Goal: Task Accomplishment & Management: Manage account settings

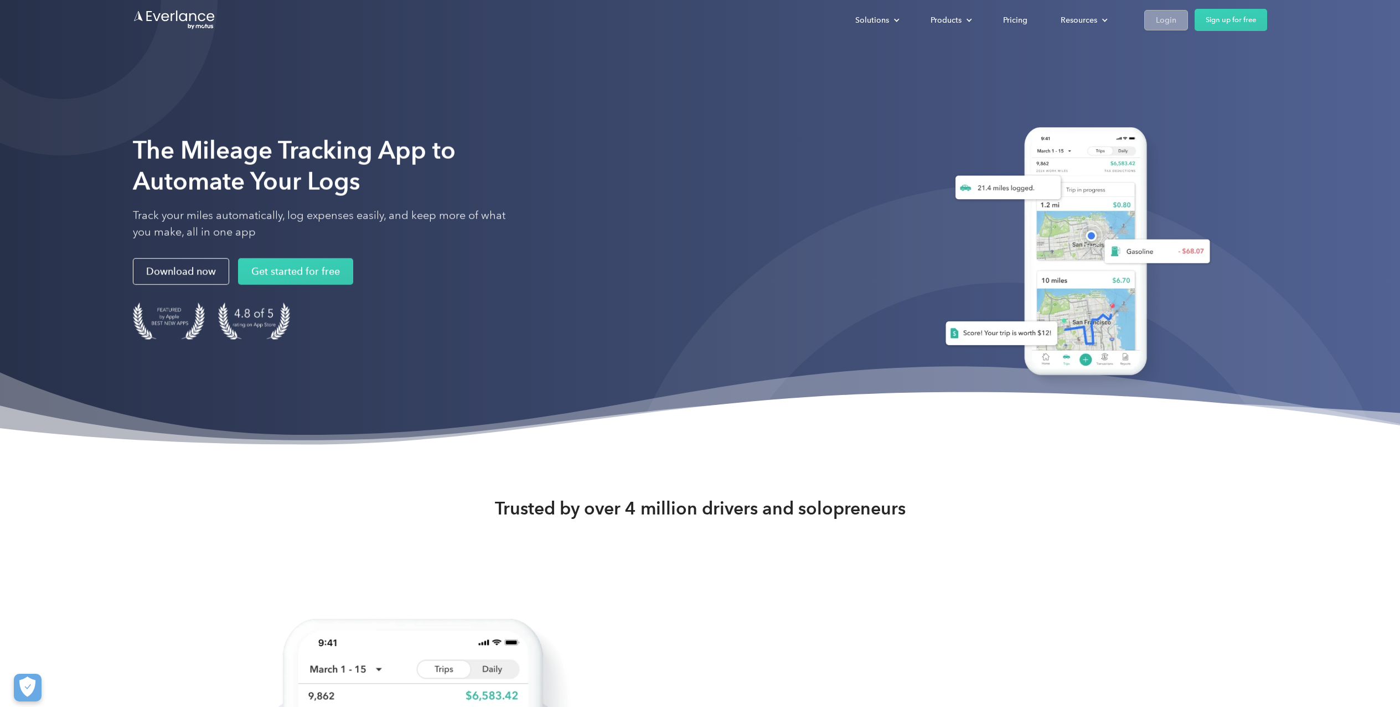
click at [1169, 15] on div "Login" at bounding box center [1166, 20] width 20 height 14
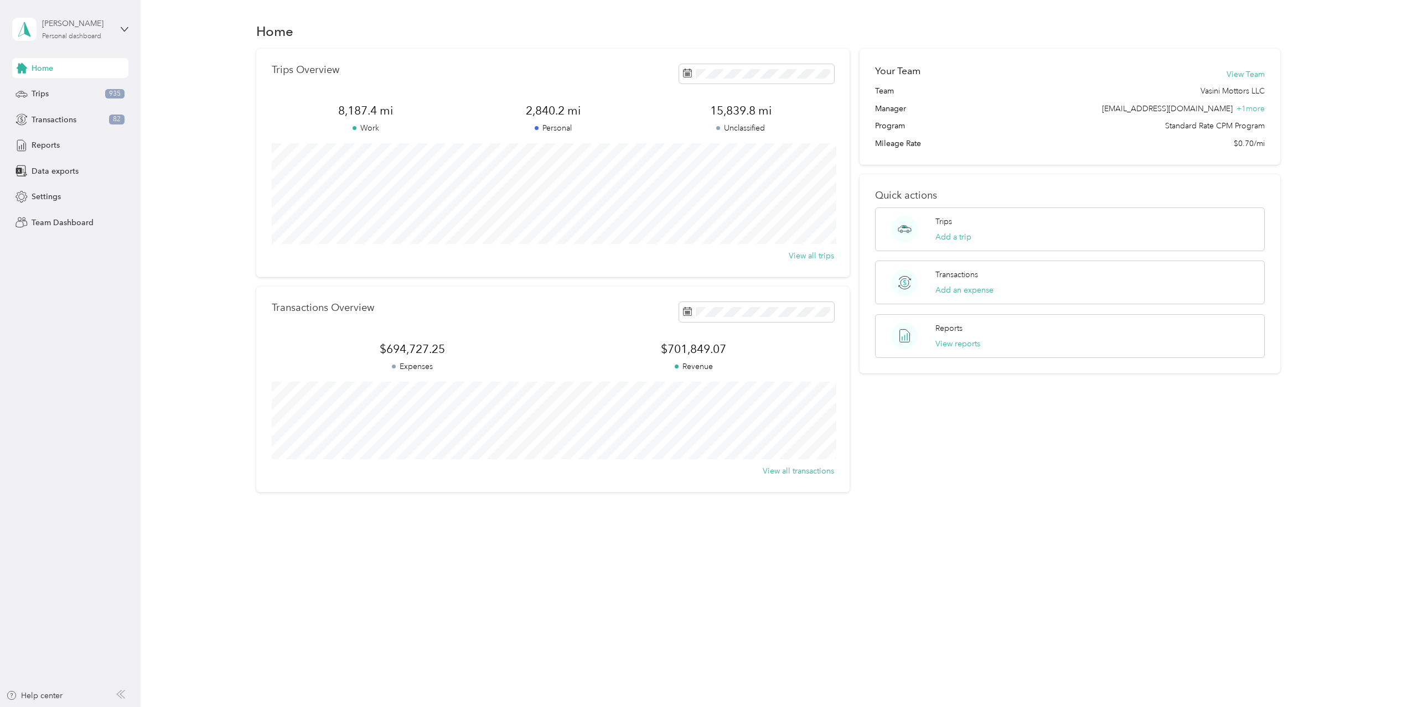
click at [101, 33] on div "Personal dashboard" at bounding box center [71, 36] width 59 height 7
click at [76, 112] on div "Personal dashboard" at bounding box center [58, 116] width 72 height 12
click at [55, 116] on span "Transactions" at bounding box center [54, 120] width 45 height 12
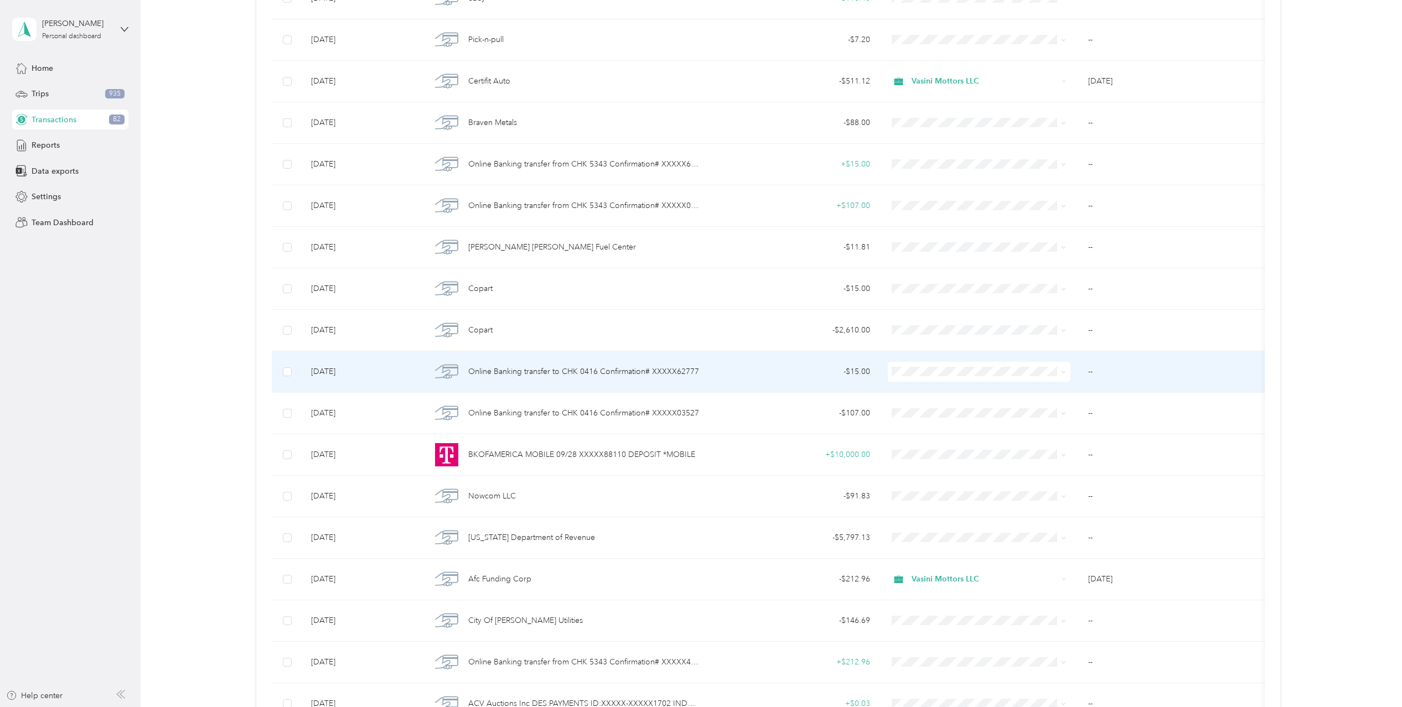
scroll to position [693, 0]
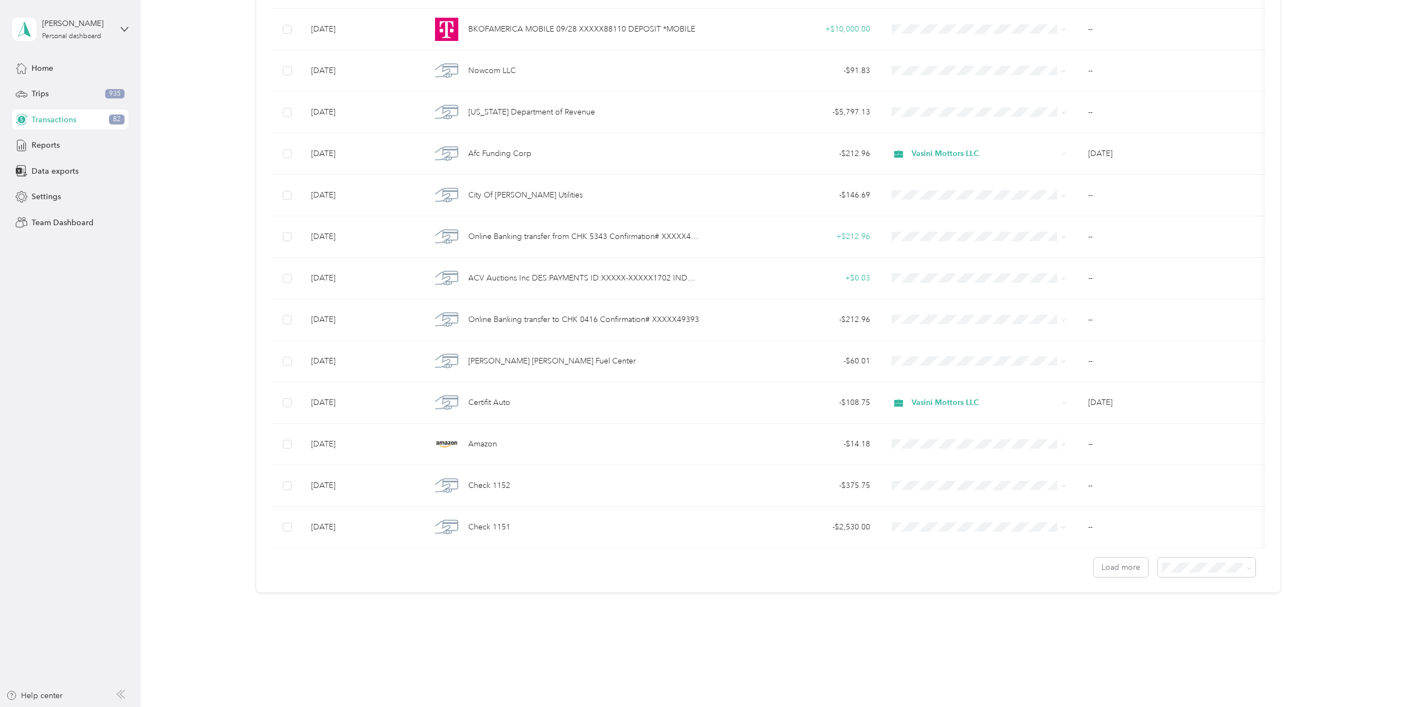
click at [1183, 624] on span "100 per load" at bounding box center [1185, 626] width 45 height 9
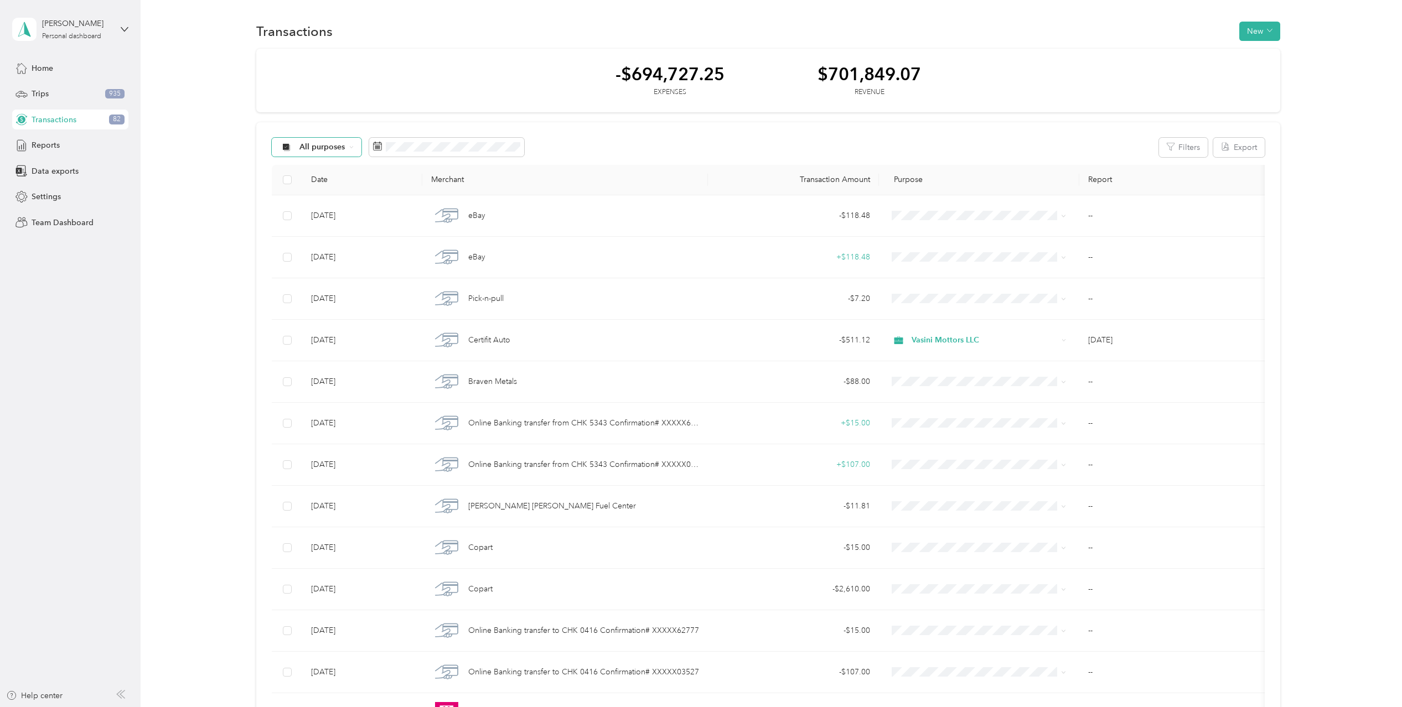
click at [323, 143] on span "All purposes" at bounding box center [322, 147] width 46 height 8
click at [308, 189] on li "Unclassified" at bounding box center [323, 186] width 103 height 19
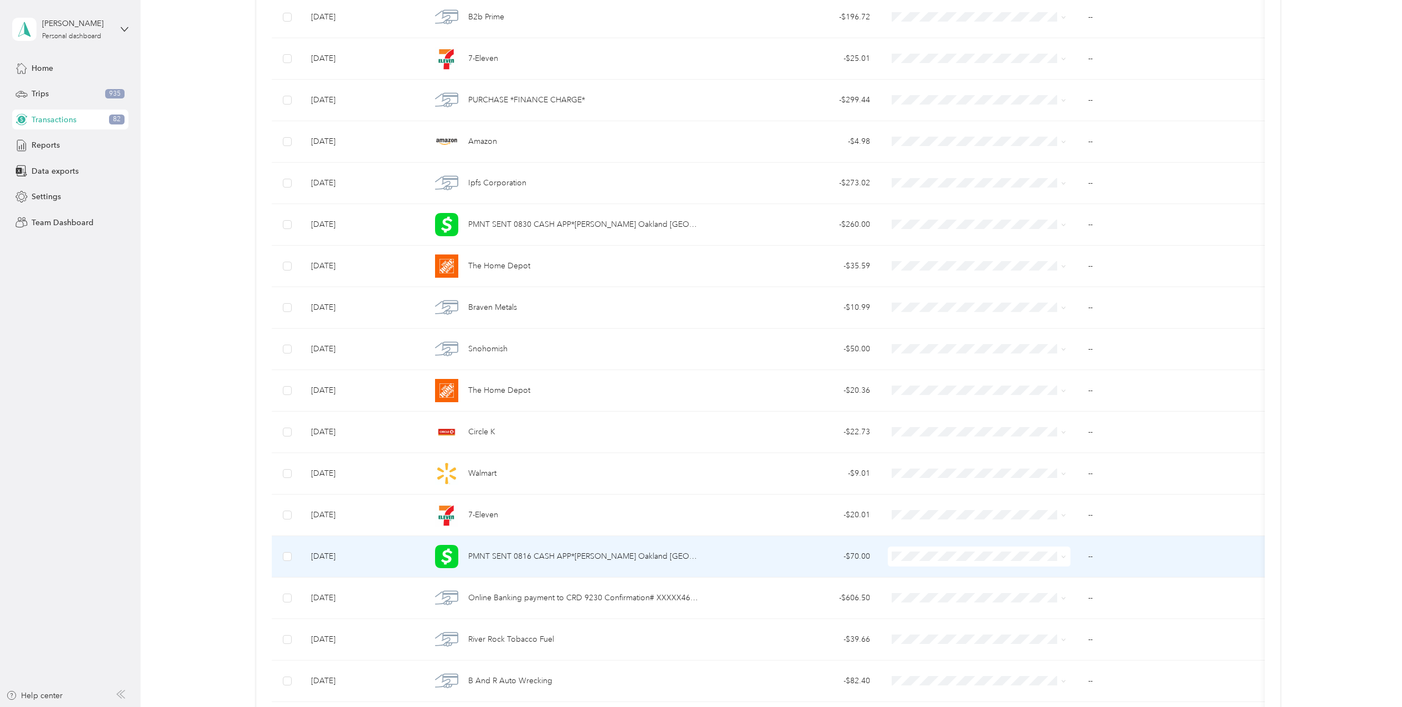
scroll to position [2269, 0]
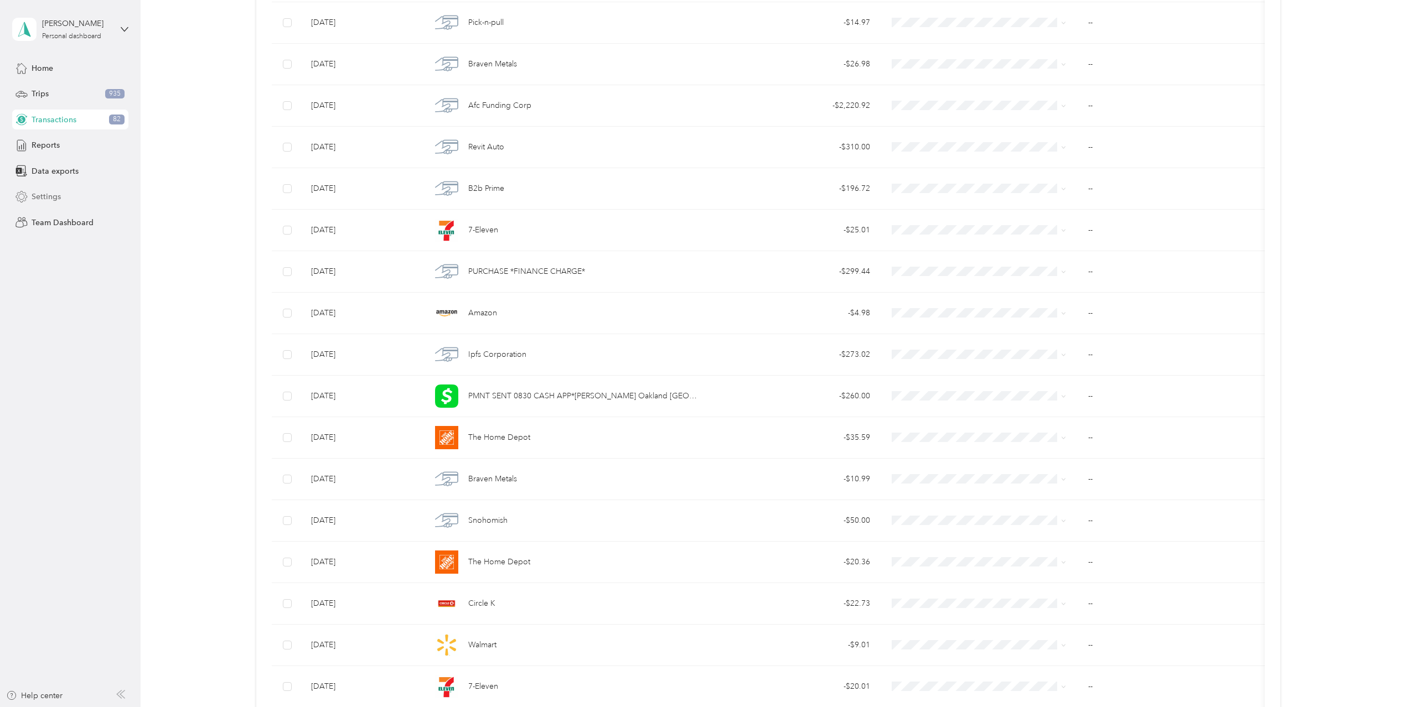
click at [52, 196] on span "Settings" at bounding box center [46, 197] width 29 height 12
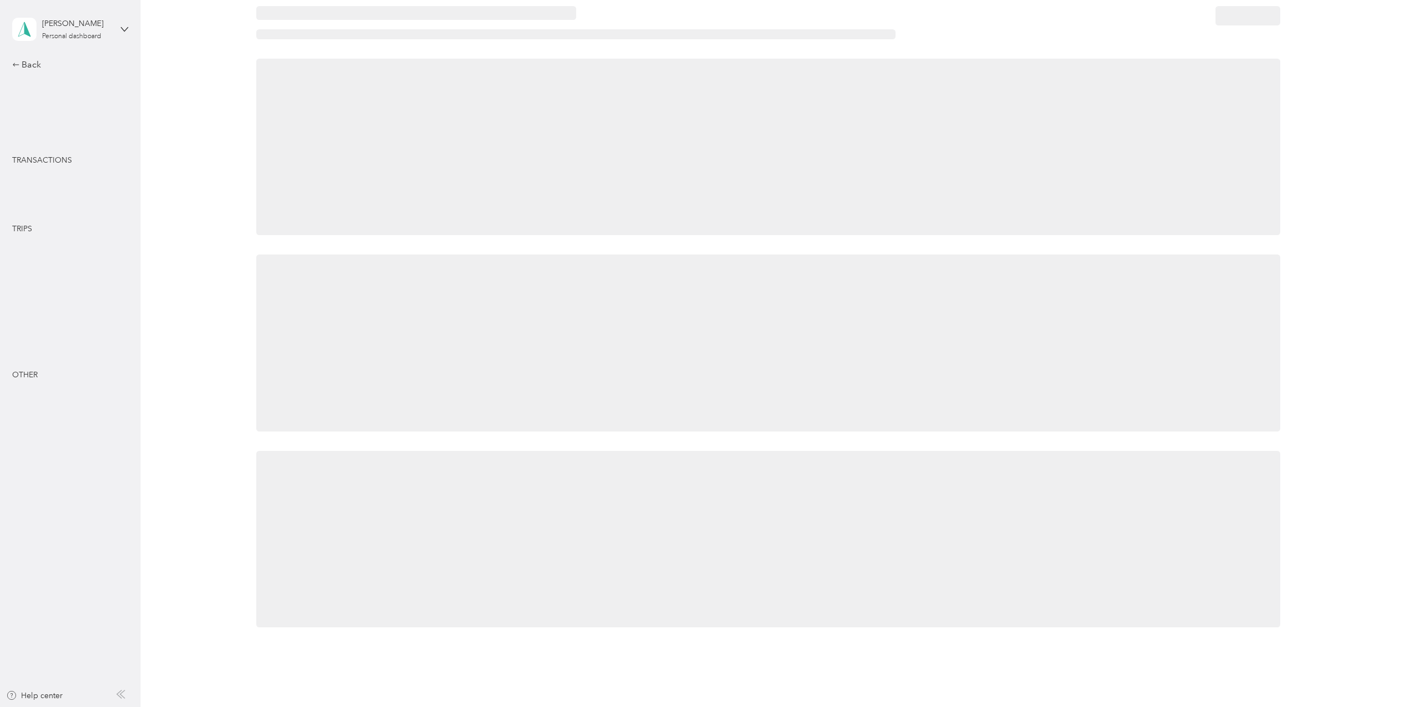
scroll to position [141, 0]
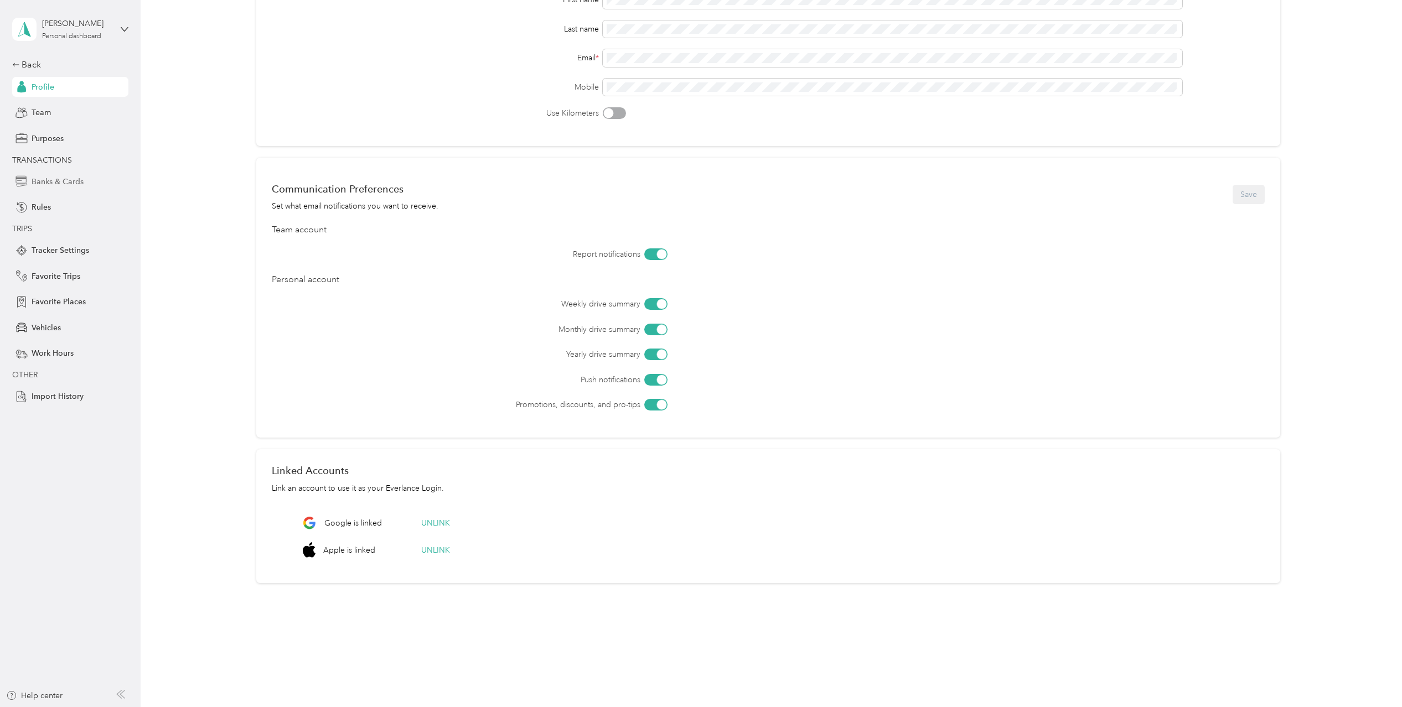
click at [42, 182] on span "Banks & Cards" at bounding box center [58, 182] width 52 height 12
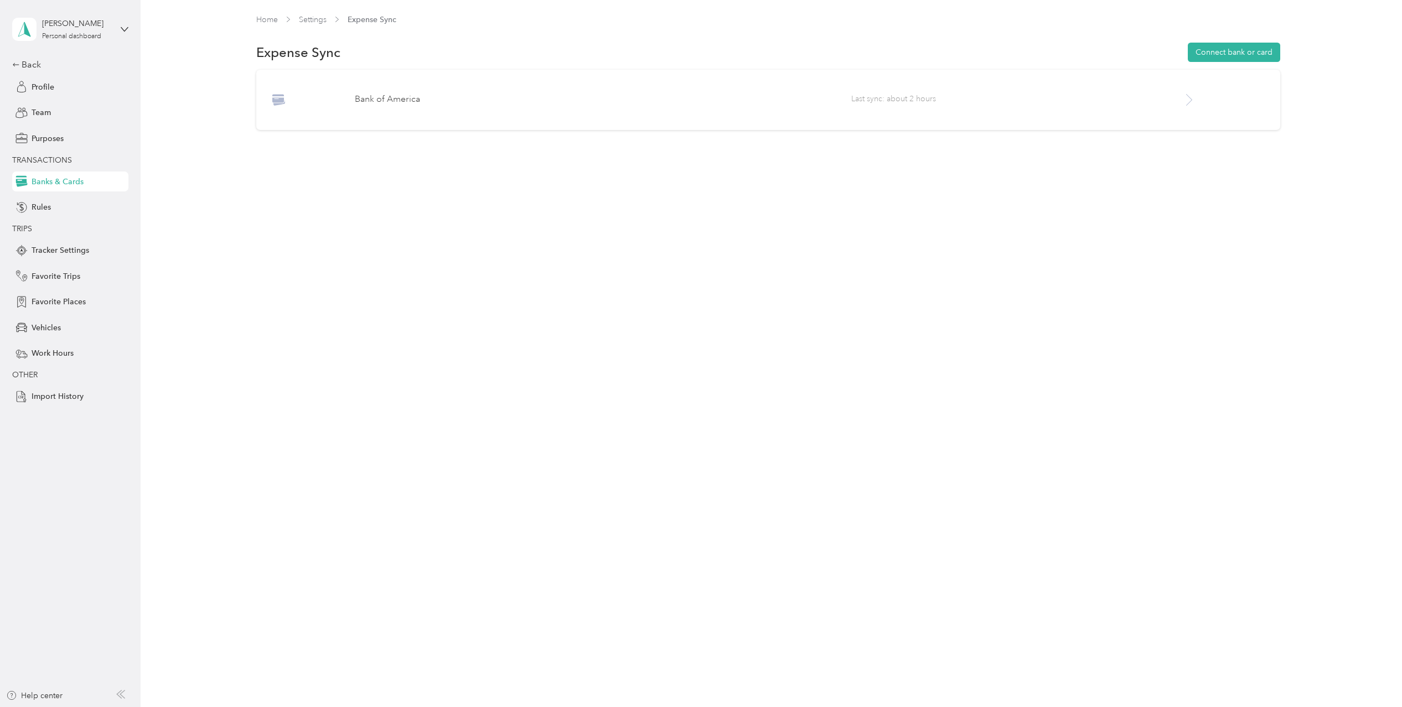
click at [1160, 96] on span "Last sync: about 2 hours" at bounding box center [1016, 100] width 331 height 14
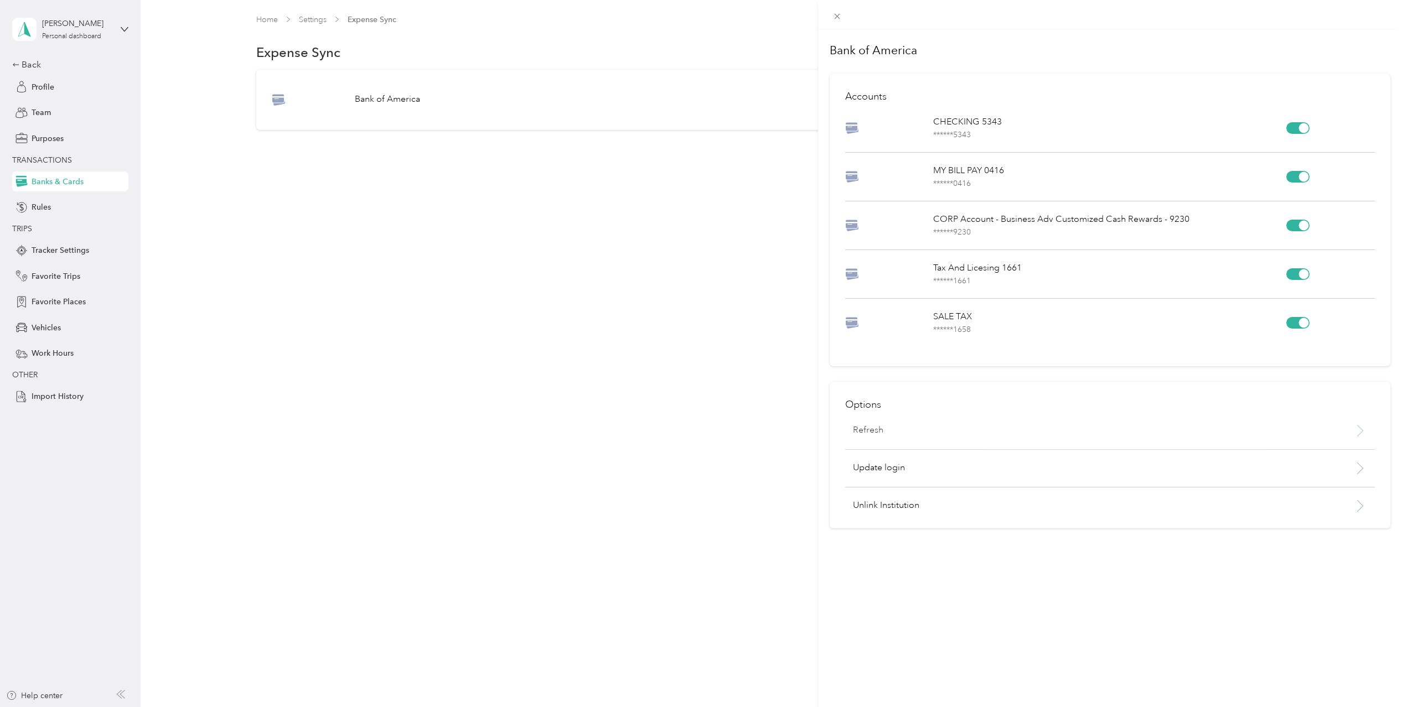
click at [870, 435] on p "Refresh" at bounding box center [868, 430] width 30 height 13
click at [656, 325] on div "Bank of America Accounts CHECKING 5343 ****** 5343 MY BILL PAY 0416 ****** 0416…" at bounding box center [701, 353] width 1402 height 707
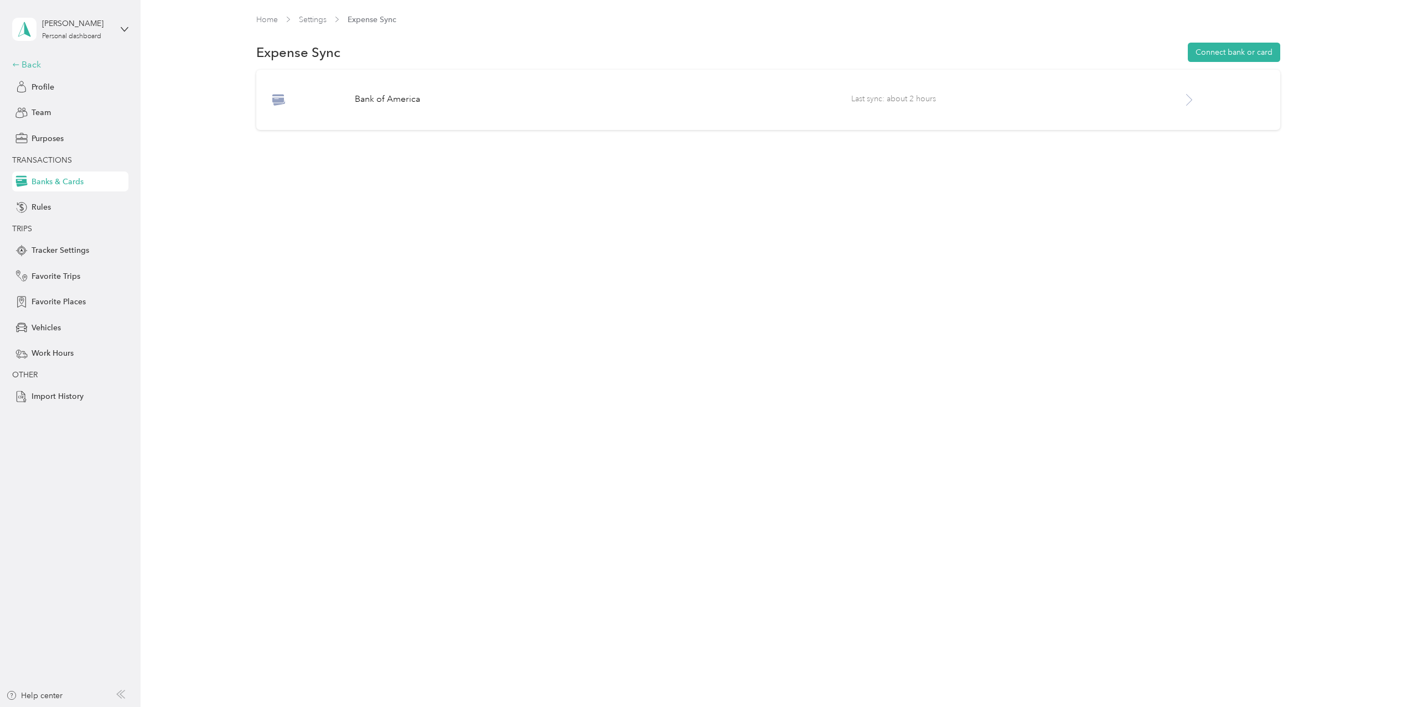
click at [35, 69] on div "Back" at bounding box center [67, 64] width 111 height 13
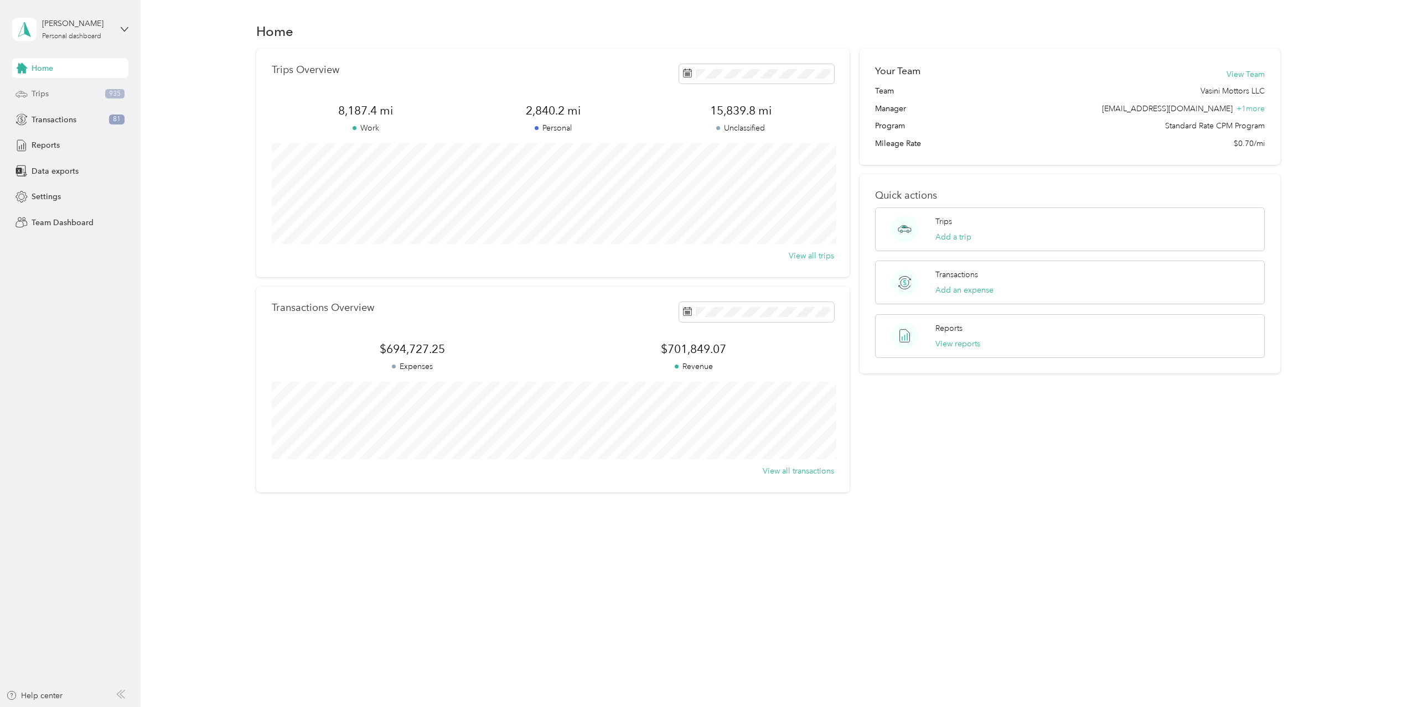
click at [55, 97] on div "Trips 935" at bounding box center [70, 94] width 116 height 20
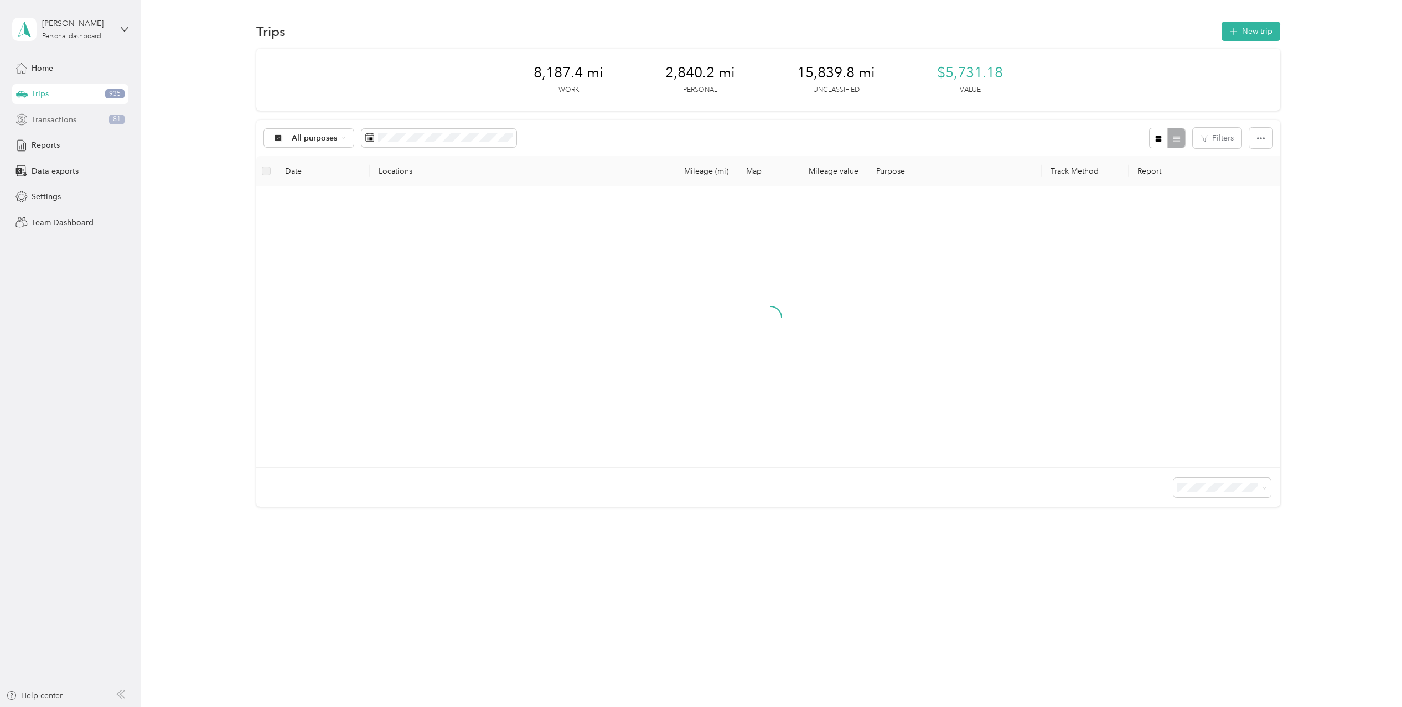
click at [59, 125] on span "Transactions" at bounding box center [54, 120] width 45 height 12
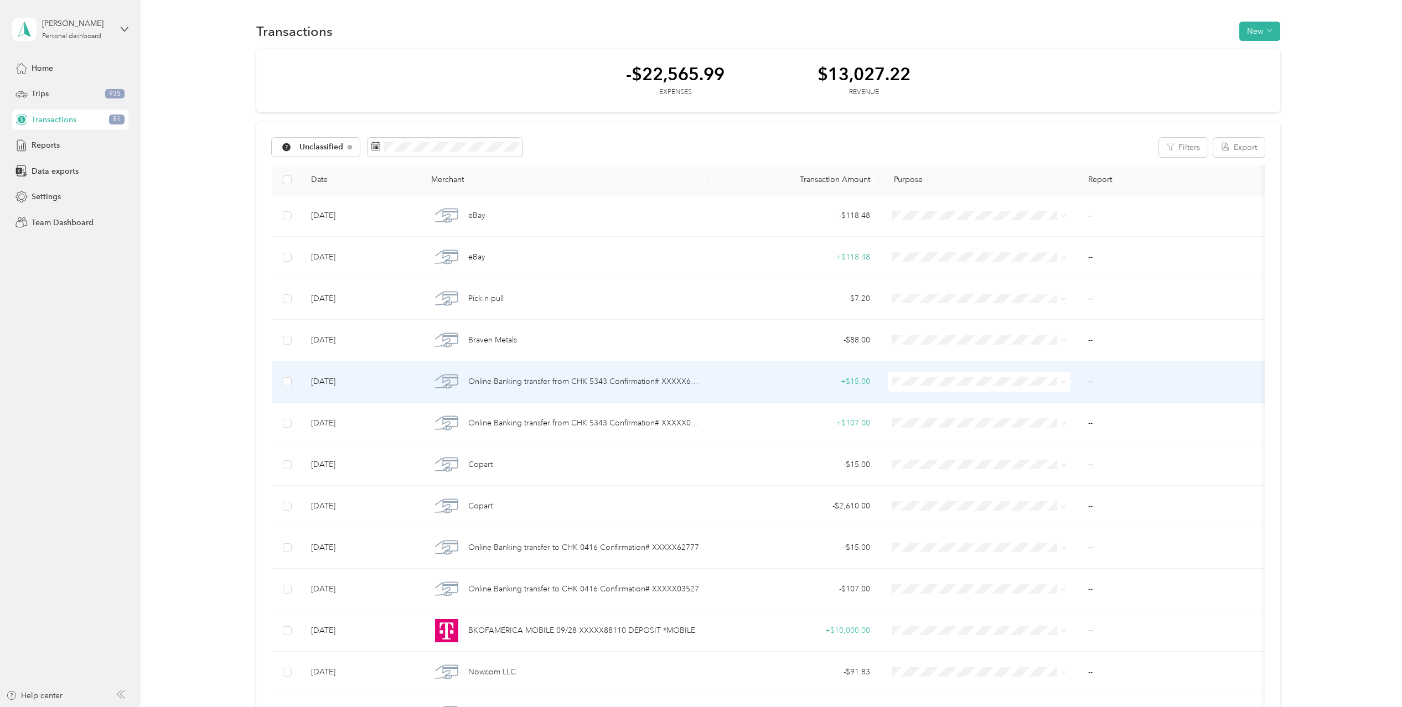
click at [979, 400] on span "Vasini Mottors LLC" at bounding box center [989, 403] width 147 height 12
click at [805, 381] on div "+ $107.00" at bounding box center [794, 382] width 154 height 12
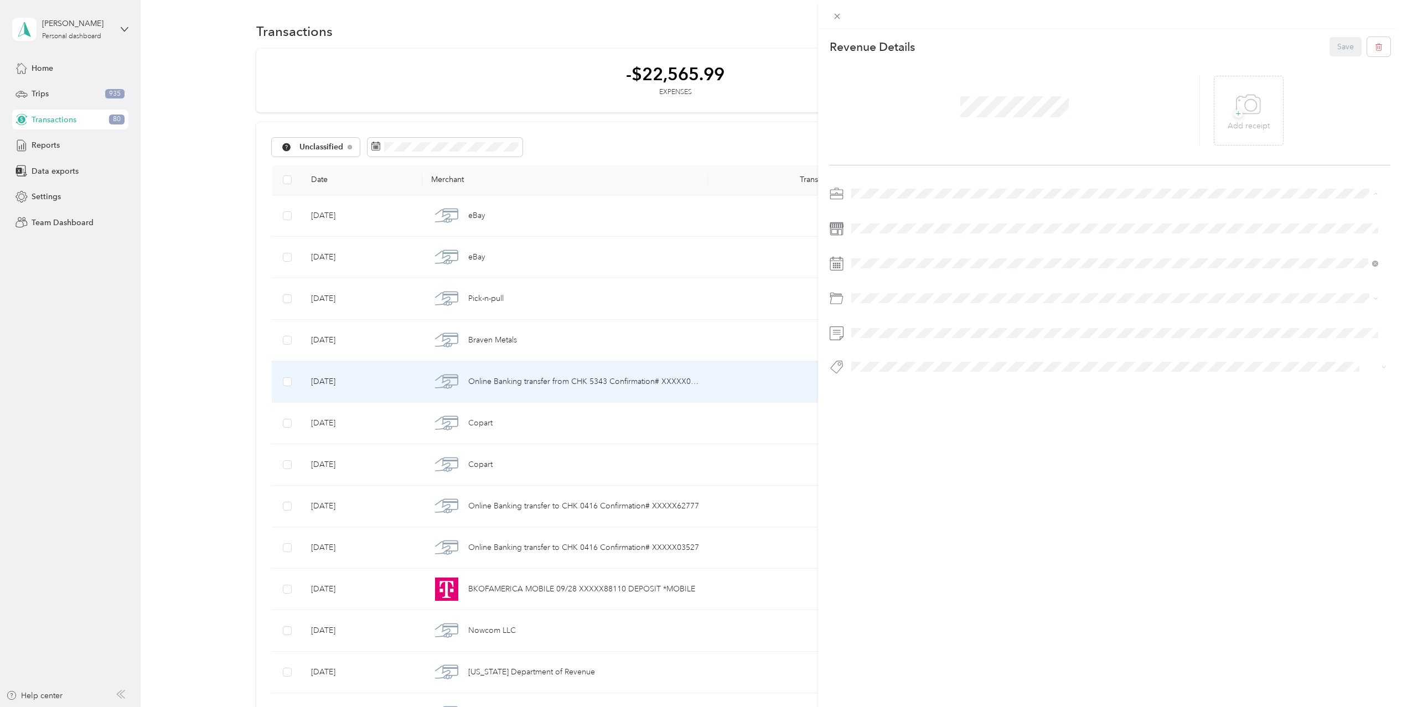
click at [881, 211] on span "Vasini Mottors LLC" at bounding box center [887, 213] width 64 height 9
click at [1335, 44] on button "Save" at bounding box center [1346, 46] width 32 height 19
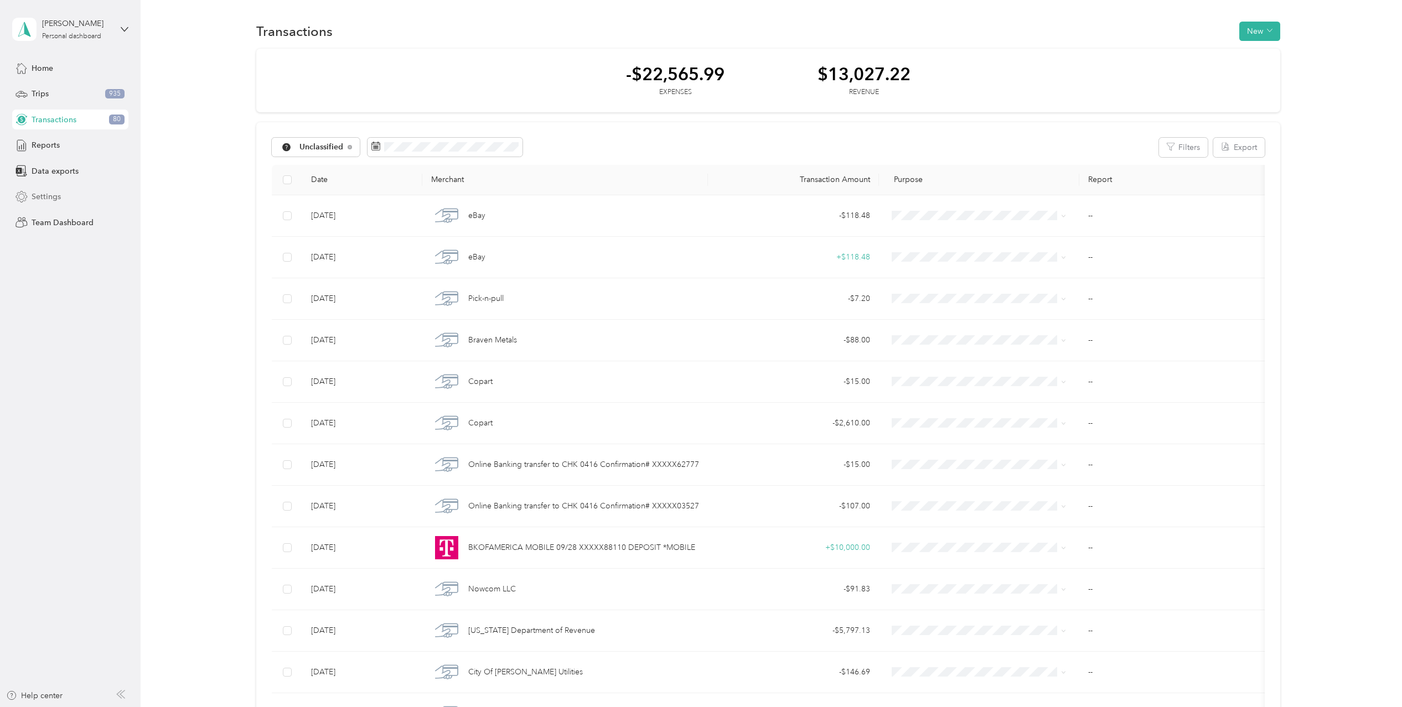
click at [51, 194] on span "Settings" at bounding box center [46, 197] width 29 height 12
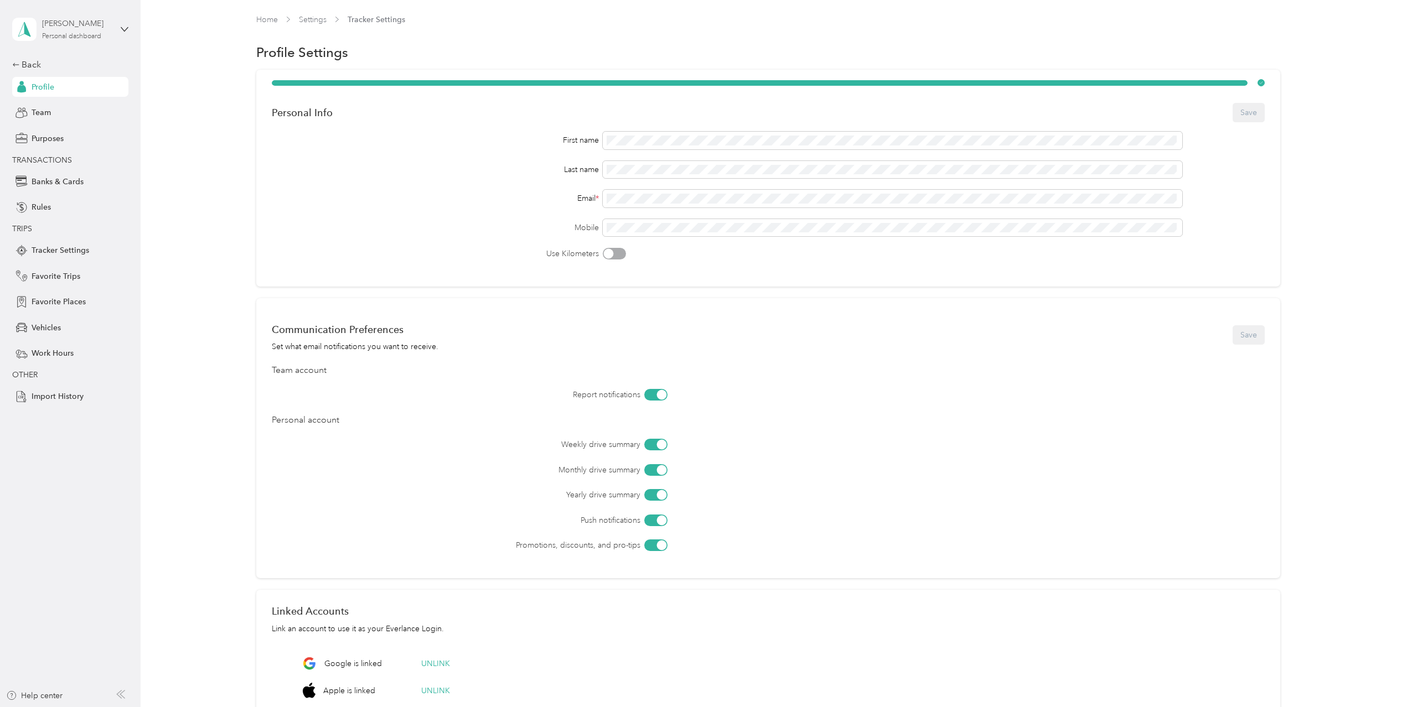
click at [92, 23] on div "Vasyl Belya" at bounding box center [76, 24] width 69 height 12
click at [58, 15] on div "Vasyl Belya Personal dashboard" at bounding box center [70, 29] width 116 height 39
click at [32, 61] on div "Back" at bounding box center [67, 64] width 111 height 13
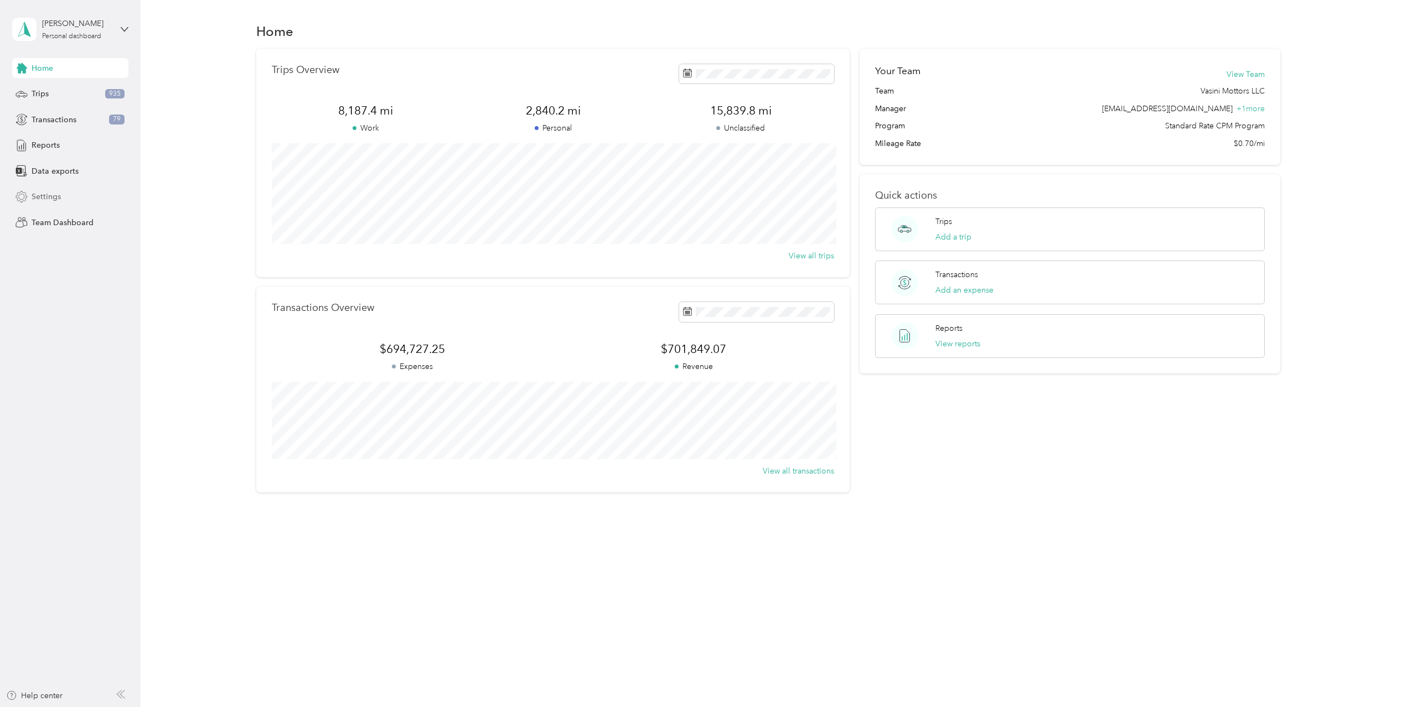
click at [58, 194] on span "Settings" at bounding box center [46, 197] width 29 height 12
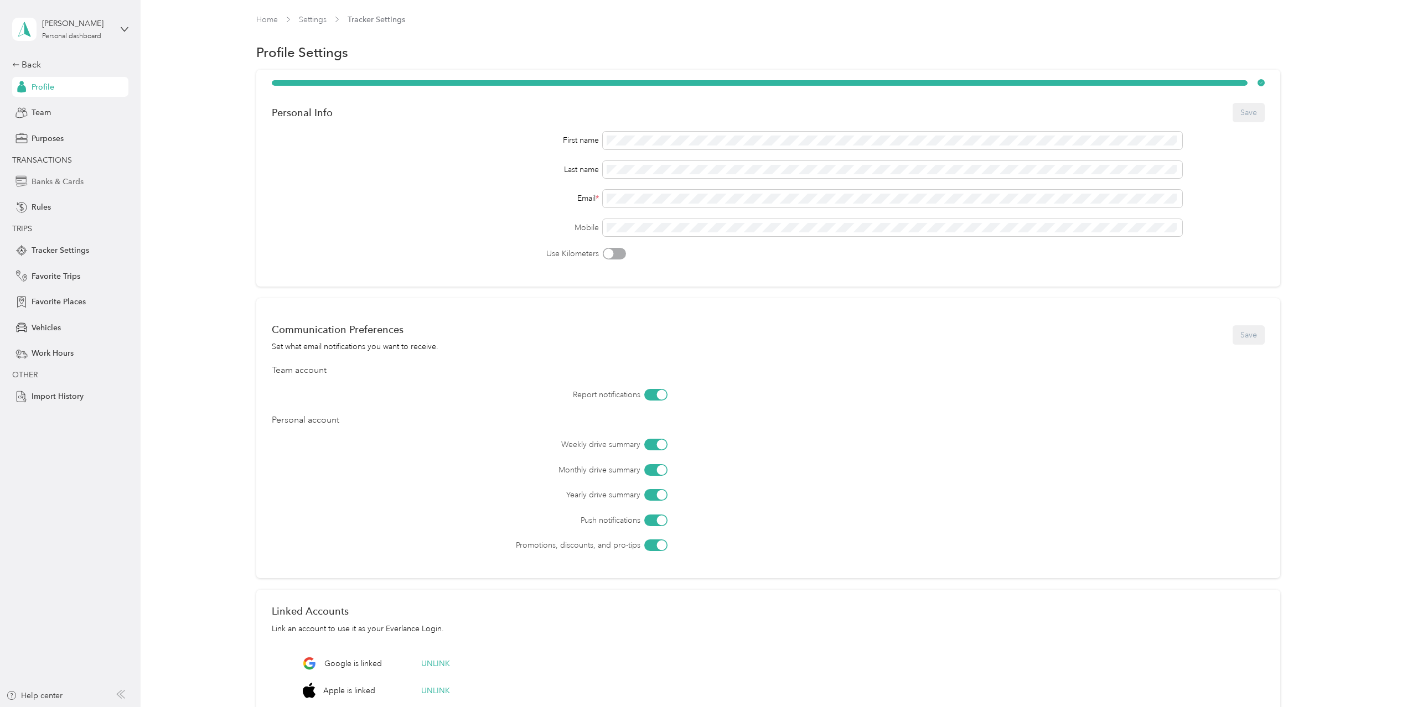
click at [68, 182] on span "Banks & Cards" at bounding box center [58, 182] width 52 height 12
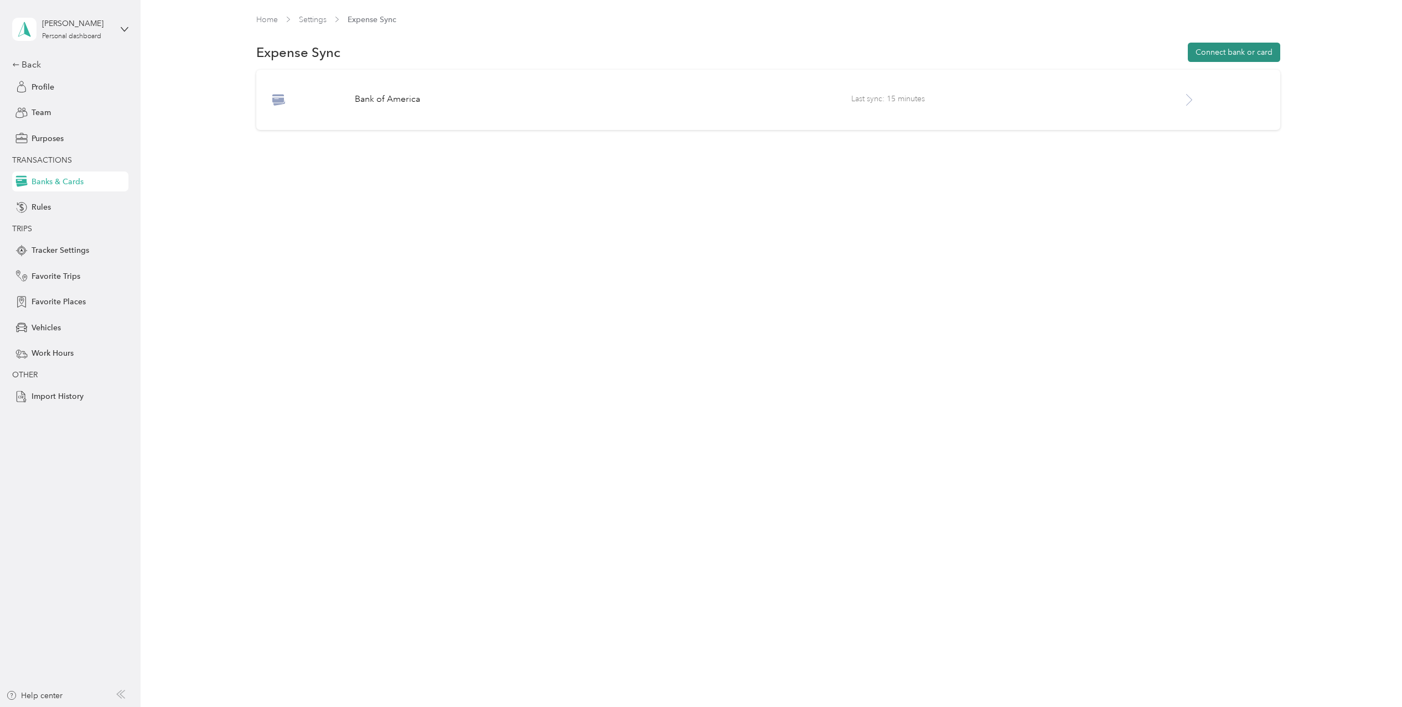
click at [1237, 50] on button "Connect bank or card" at bounding box center [1234, 52] width 92 height 19
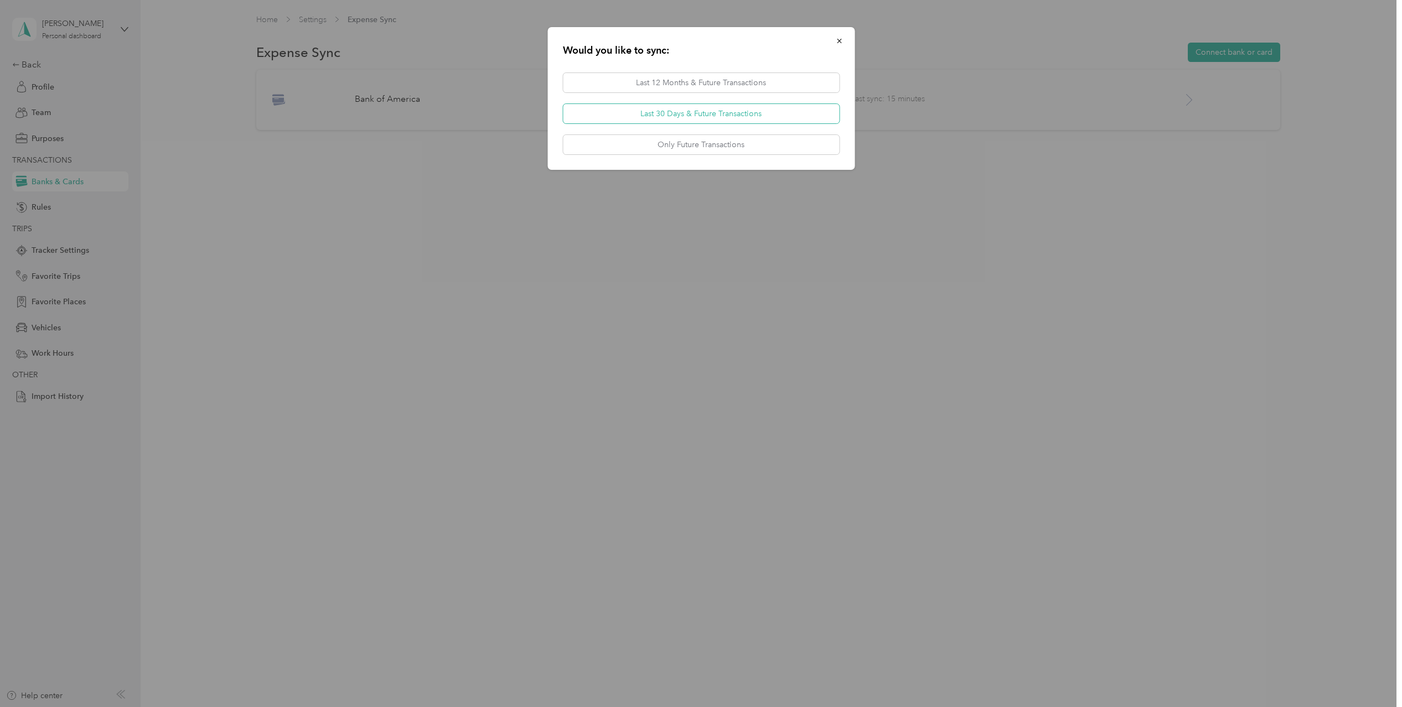
click at [685, 115] on button "Last 30 Days & Future Transactions" at bounding box center [701, 113] width 276 height 19
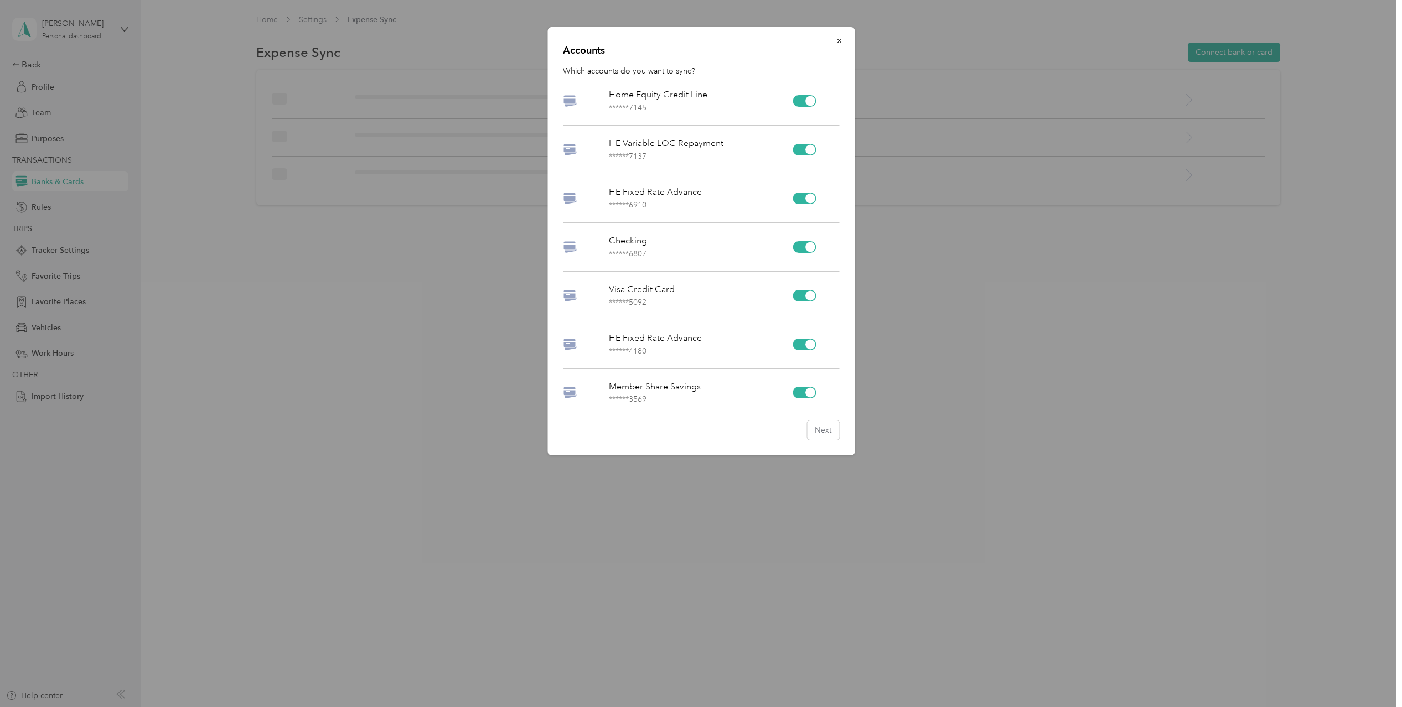
click at [806, 101] on div at bounding box center [810, 101] width 10 height 10
click at [798, 149] on div at bounding box center [804, 150] width 23 height 12
click at [799, 200] on div at bounding box center [804, 199] width 23 height 12
click at [800, 246] on div at bounding box center [804, 247] width 23 height 12
click at [798, 340] on div at bounding box center [804, 345] width 23 height 12
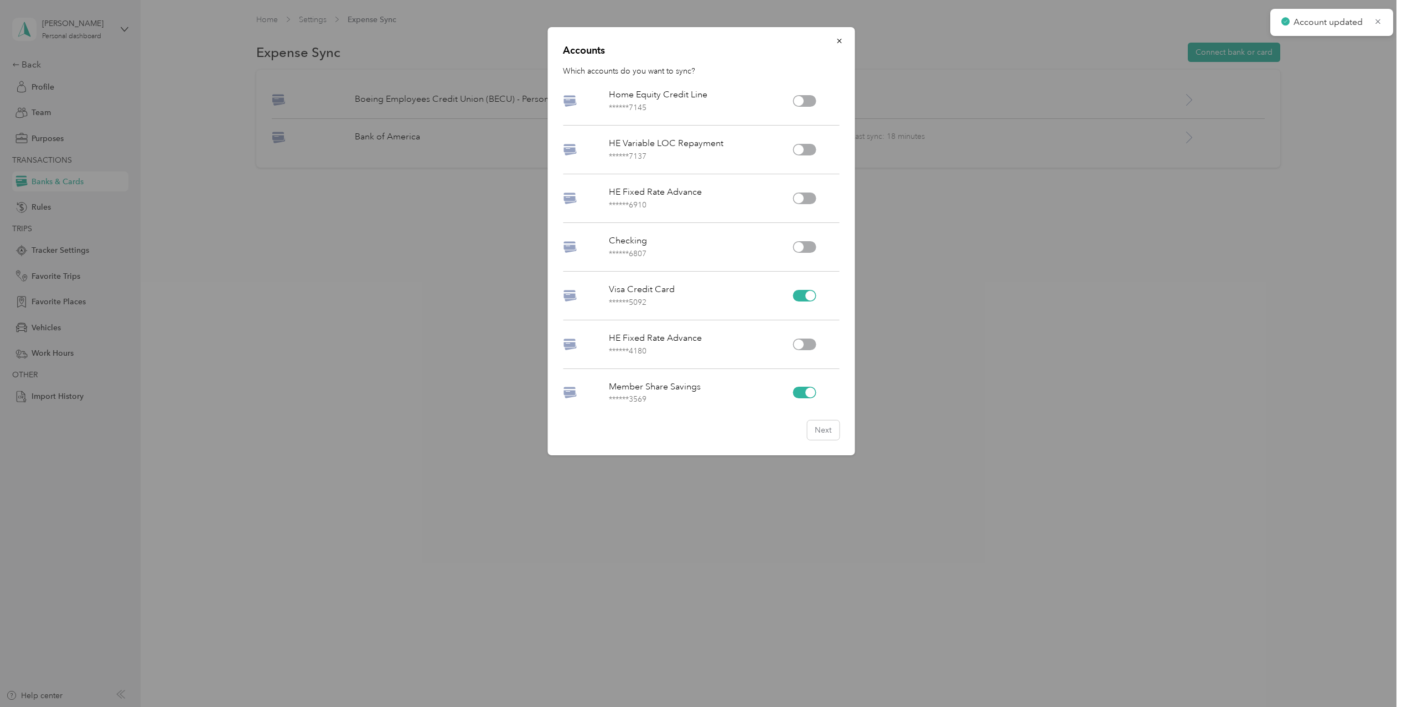
click at [798, 392] on div at bounding box center [804, 393] width 23 height 12
click at [825, 430] on button "Next" at bounding box center [823, 430] width 32 height 19
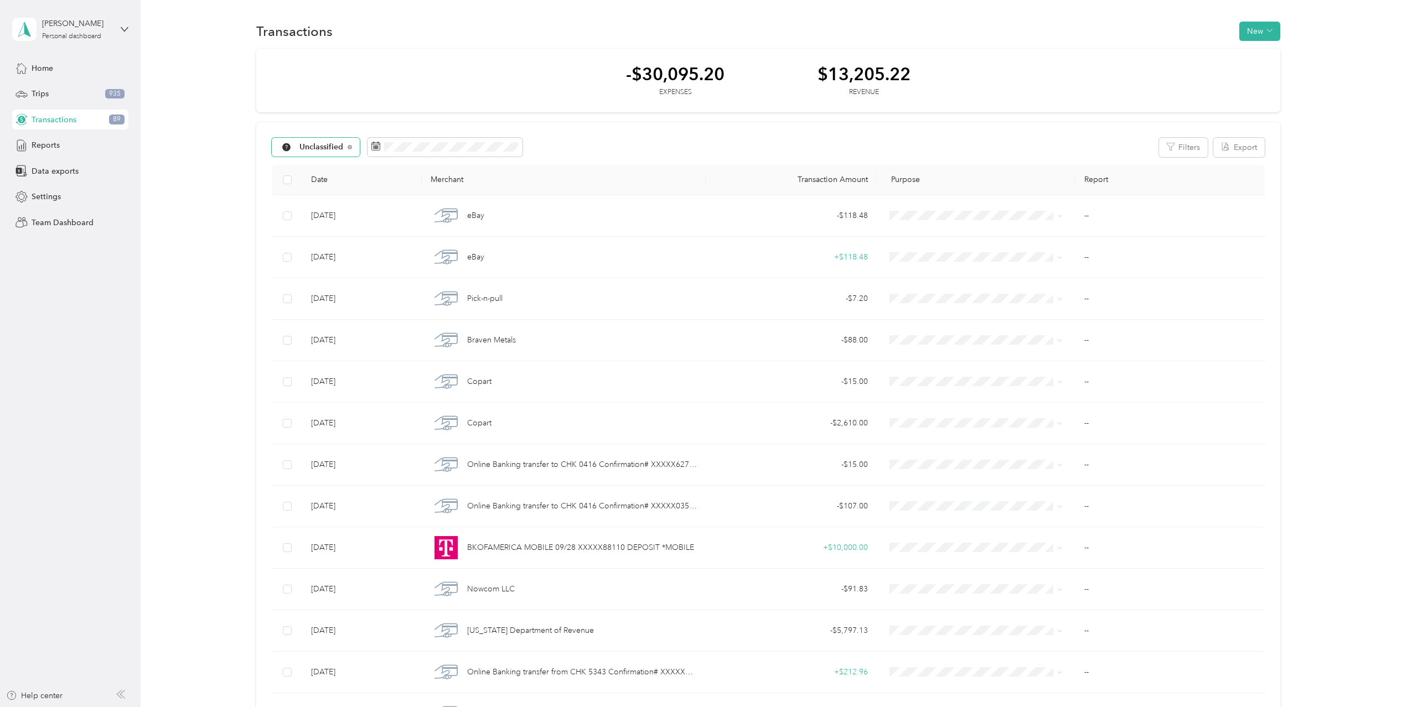
click at [320, 148] on span "Unclassified" at bounding box center [321, 147] width 44 height 8
click at [314, 185] on span "Unclassified" at bounding box center [327, 187] width 56 height 12
click at [1268, 27] on span "button" at bounding box center [1270, 31] width 6 height 9
click at [1118, 33] on div "Transactions New" at bounding box center [768, 30] width 1024 height 23
click at [74, 99] on div "Trips 935" at bounding box center [70, 94] width 116 height 20
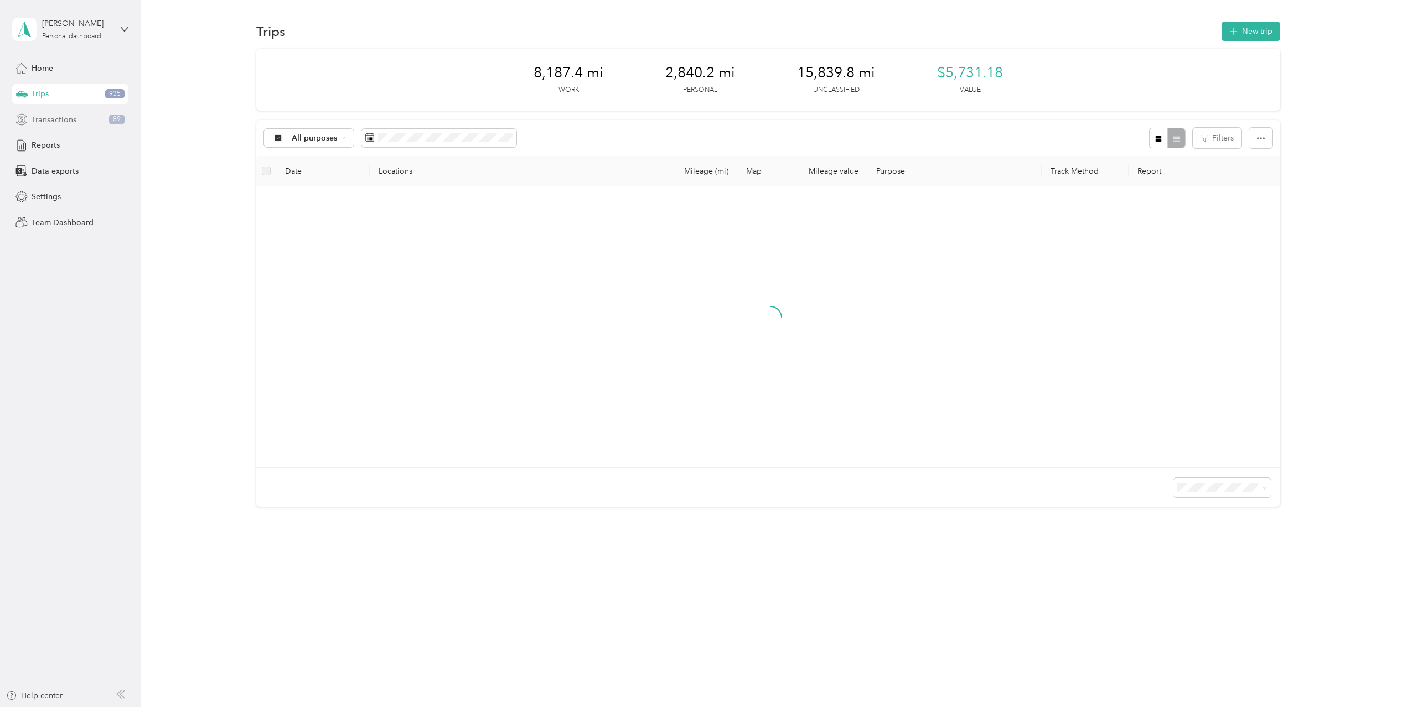
click at [61, 117] on span "Transactions" at bounding box center [54, 120] width 45 height 12
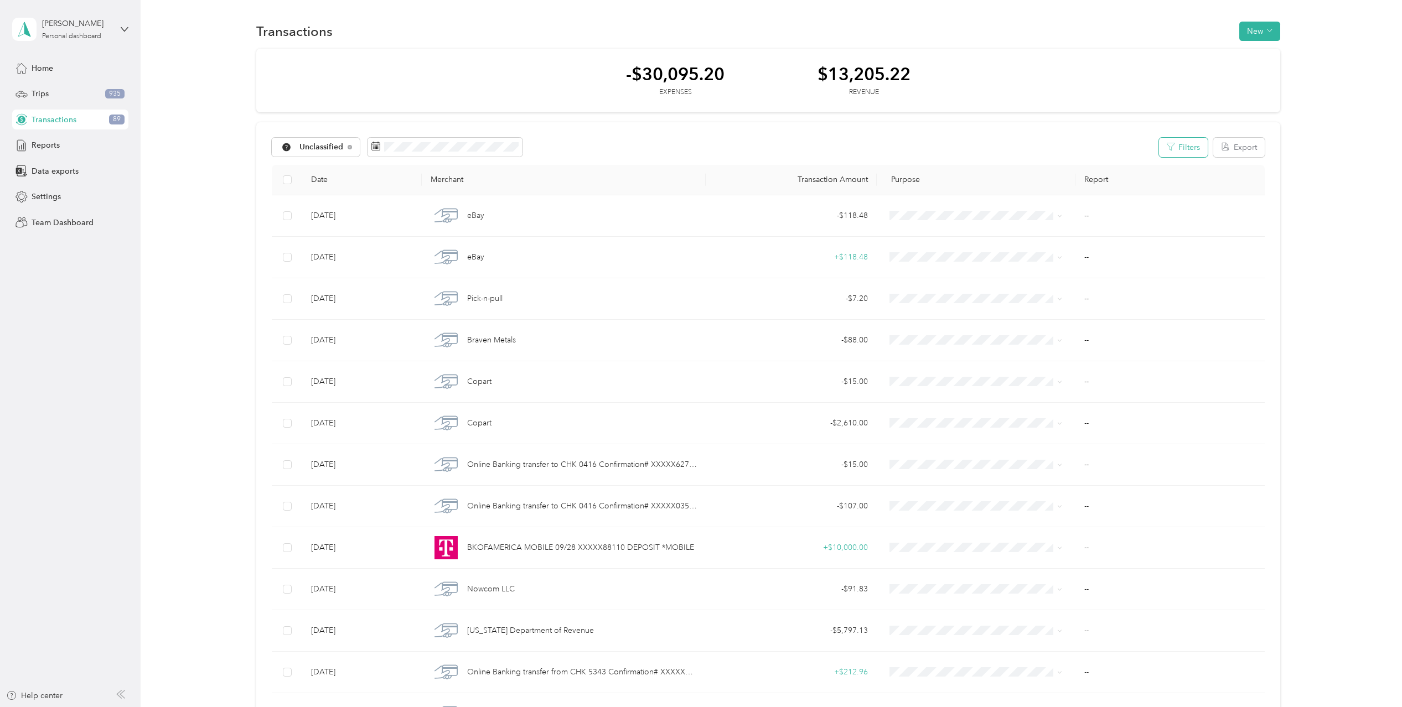
click at [1171, 148] on icon "button" at bounding box center [1171, 147] width 8 height 8
click at [1183, 147] on button "Filters" at bounding box center [1183, 147] width 49 height 19
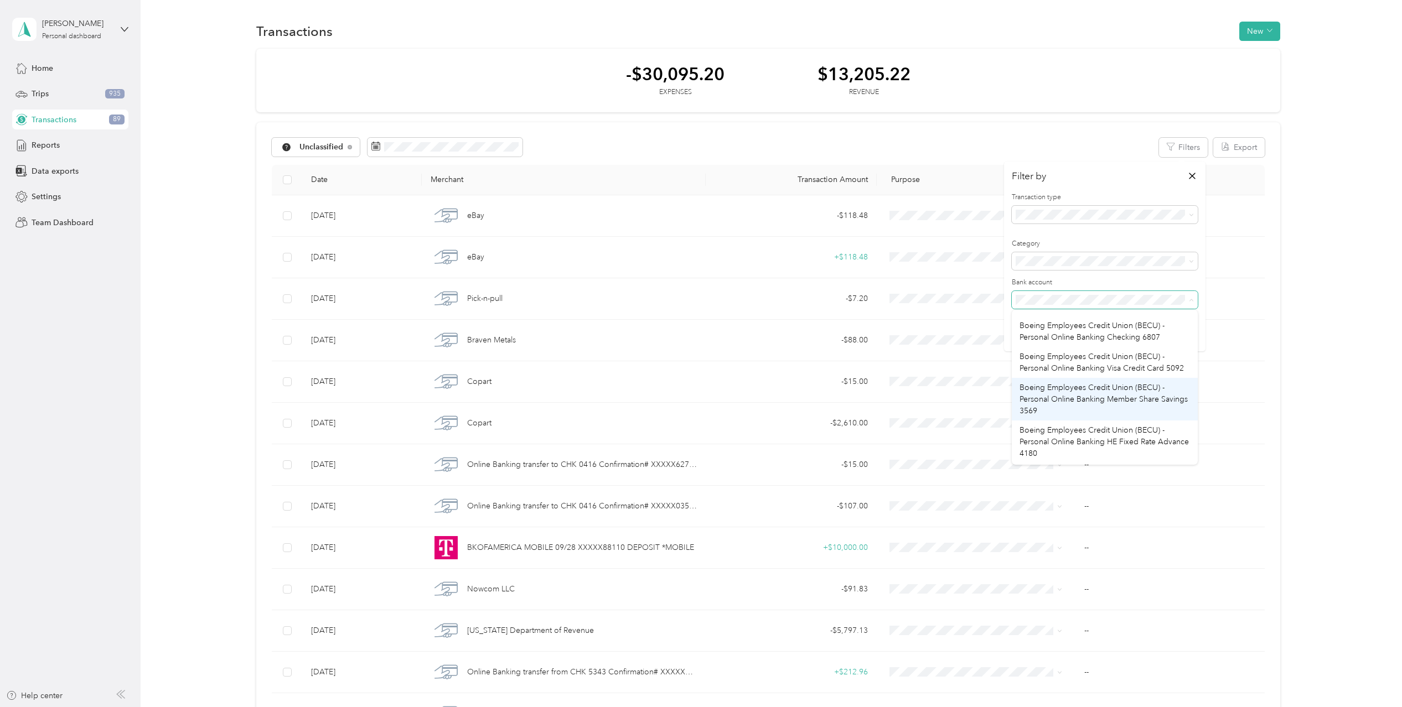
scroll to position [73, 0]
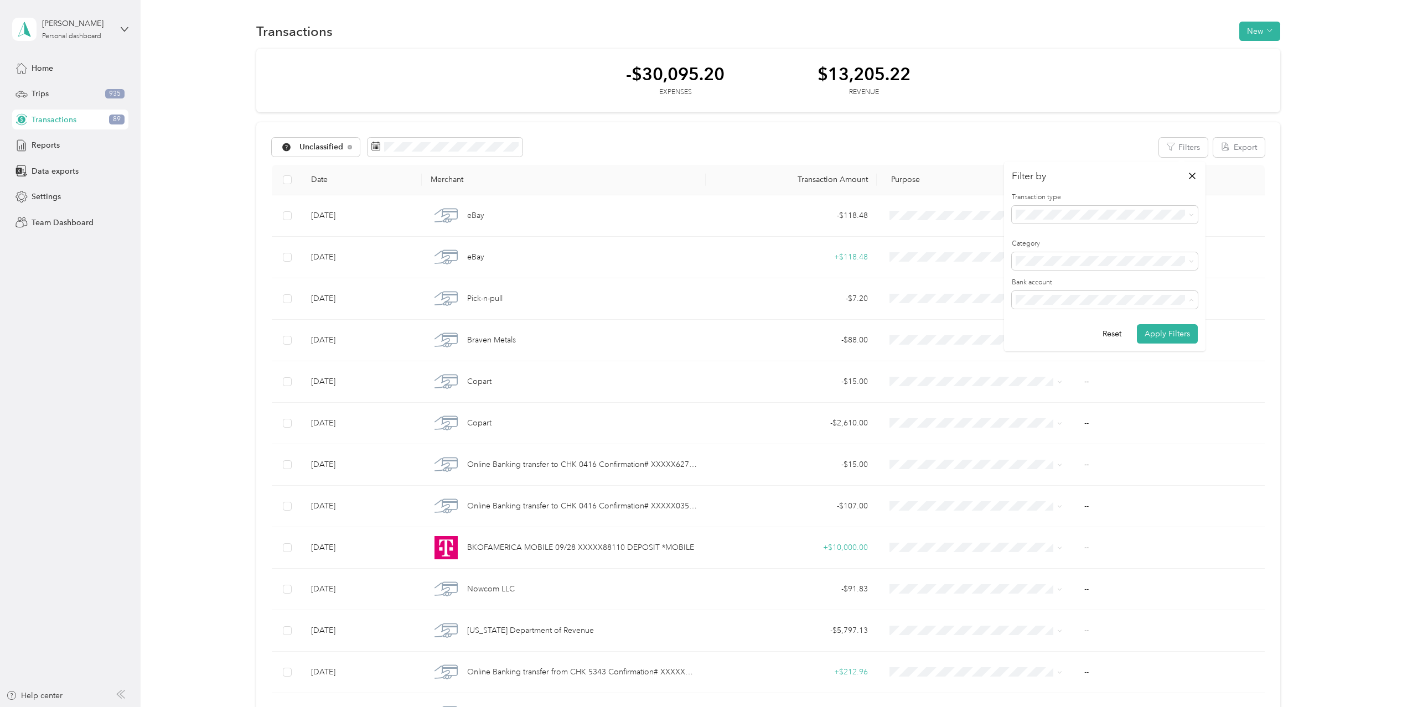
click at [1093, 350] on span "Boeing Employees Credit Union (BECU) - Personal Online Banking Visa Credit Card…" at bounding box center [1102, 345] width 164 height 21
click at [1168, 336] on button "Apply Filters" at bounding box center [1167, 333] width 61 height 19
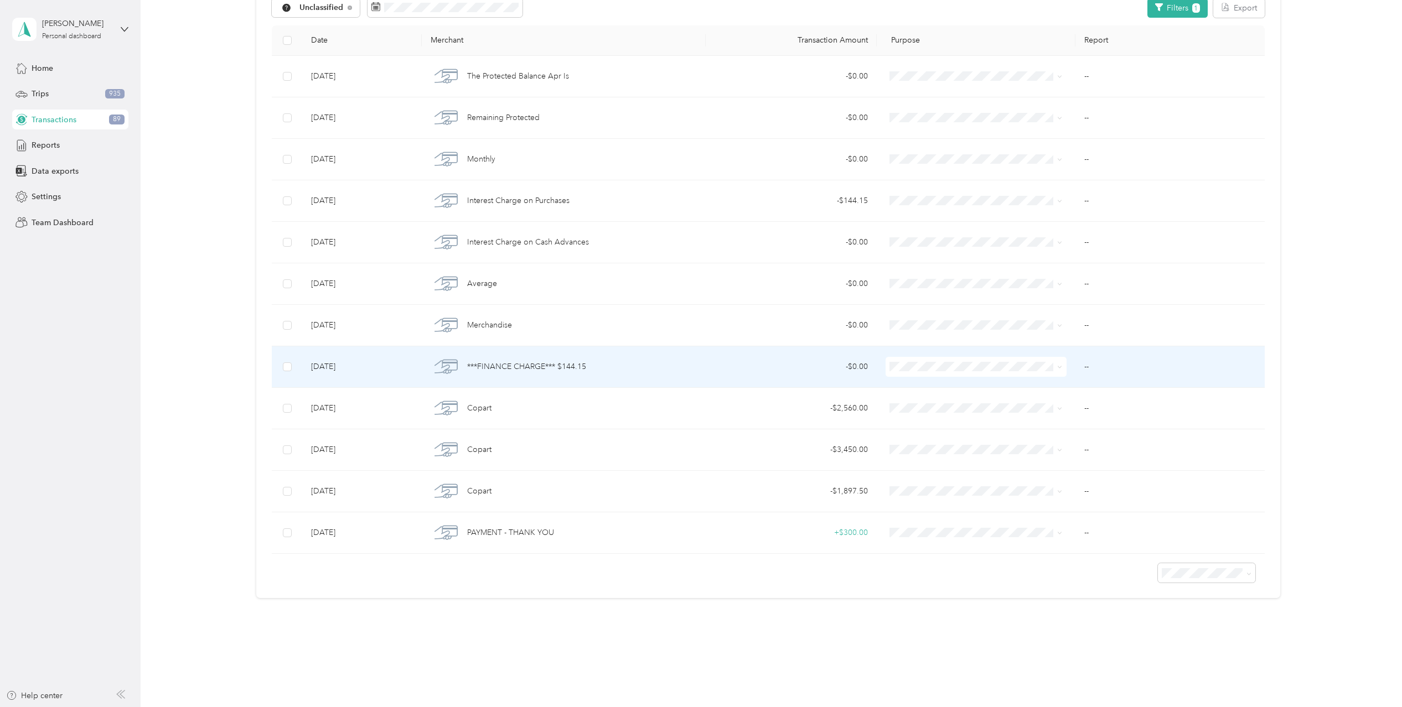
scroll to position [145, 0]
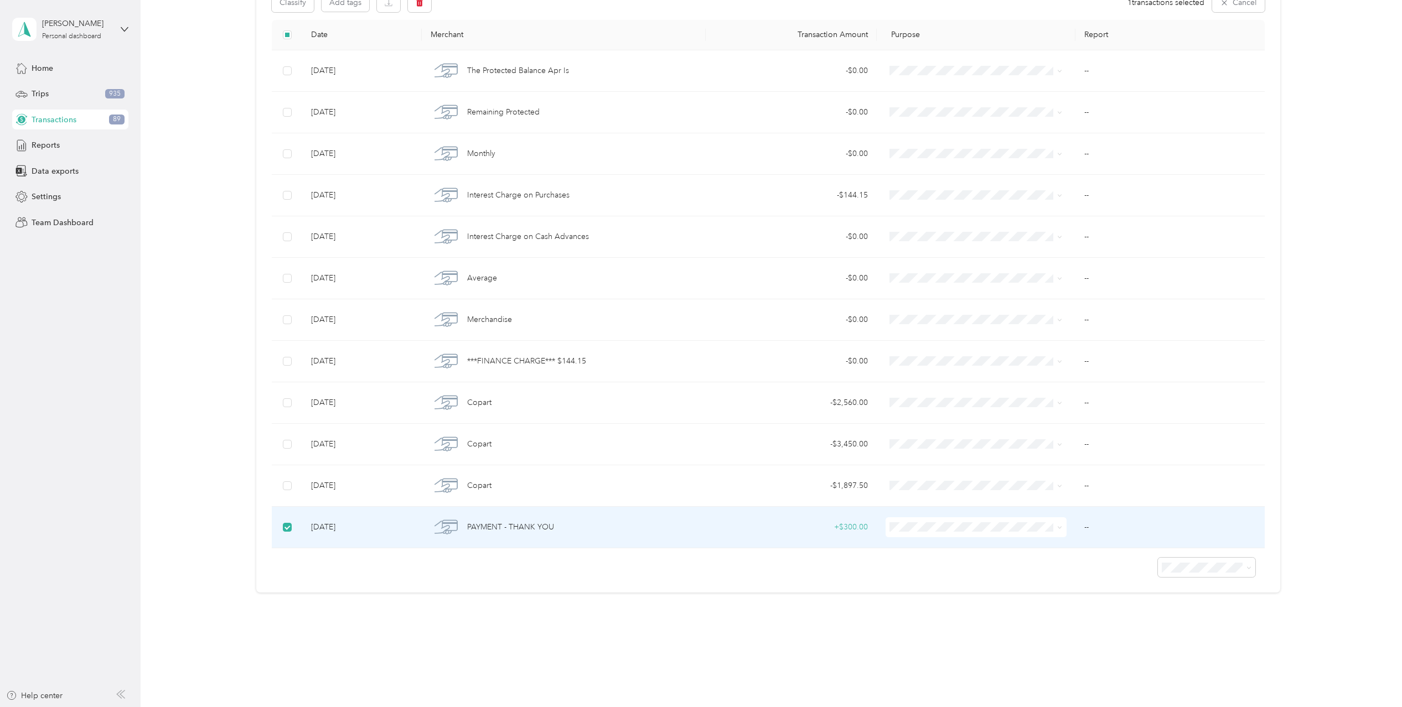
click at [498, 521] on span "PAYMENT - THANK YOU" at bounding box center [510, 527] width 87 height 12
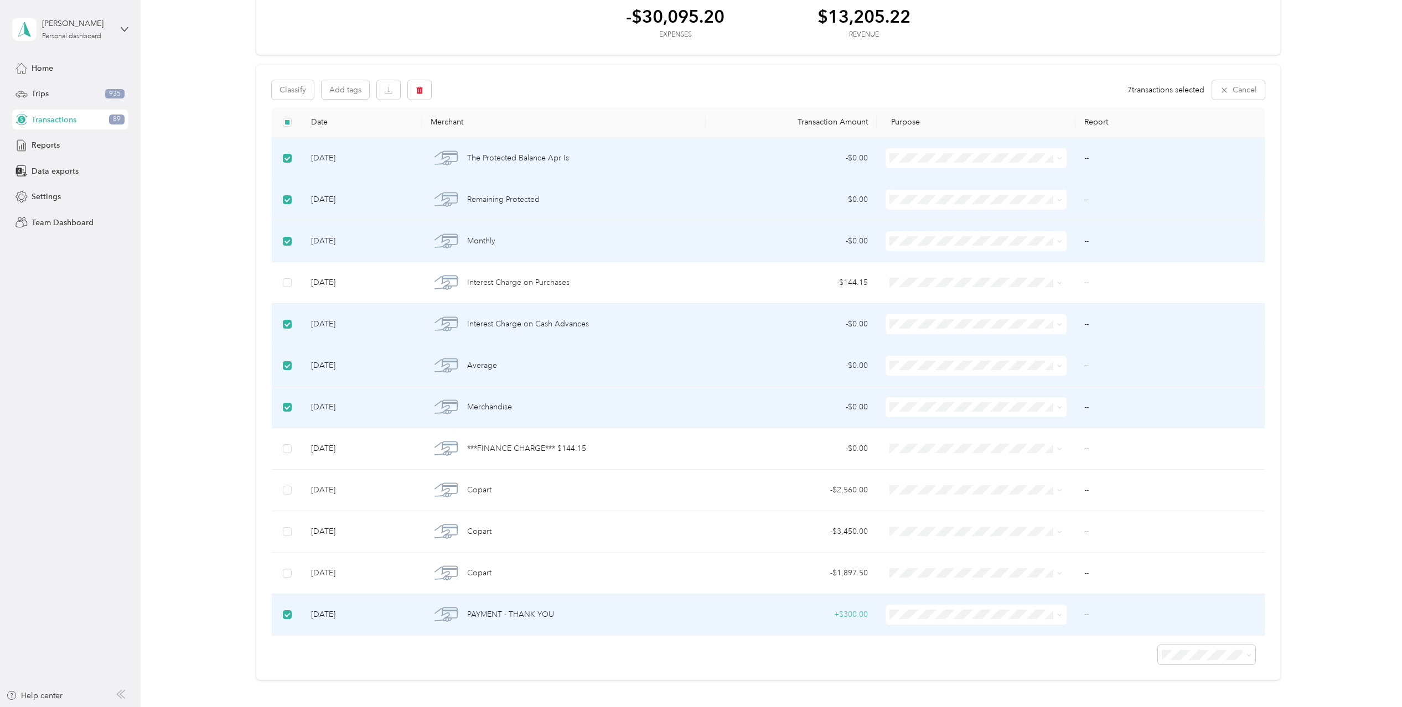
scroll to position [0, 0]
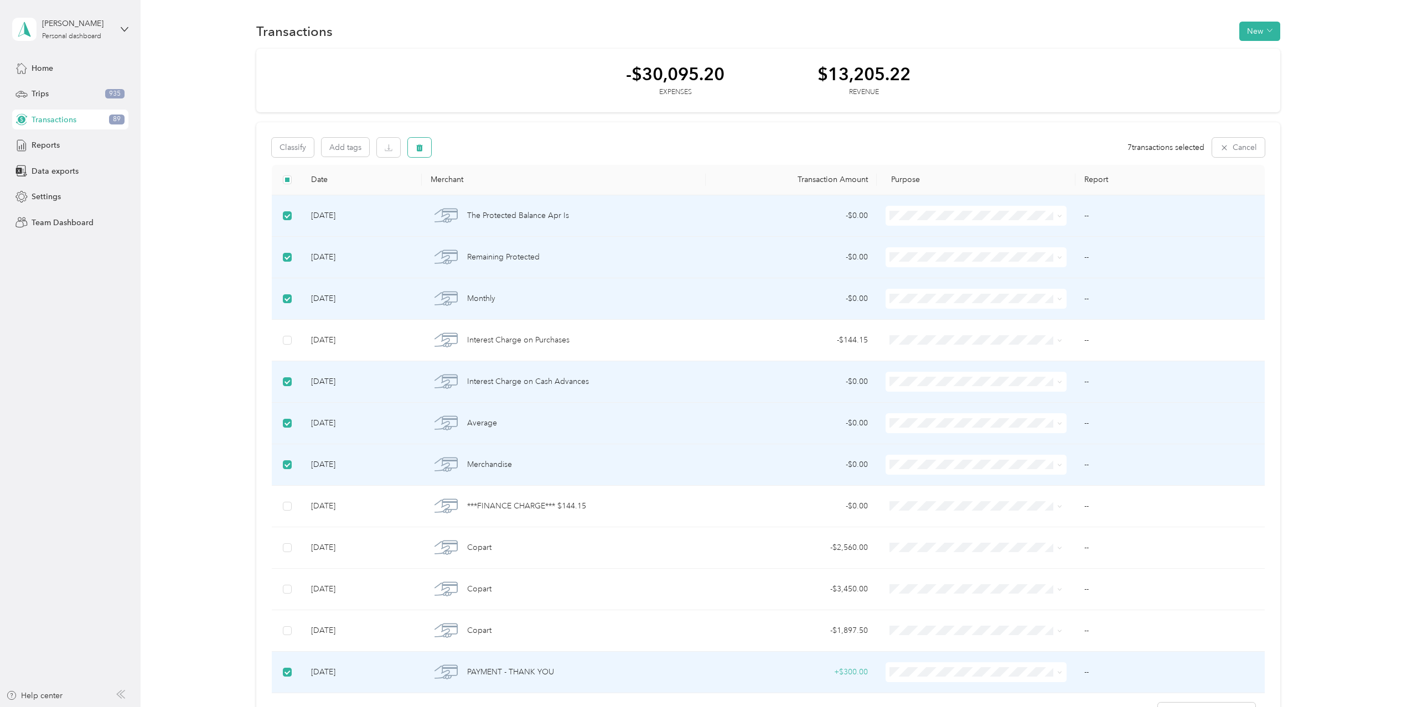
click at [416, 144] on icon "button" at bounding box center [420, 148] width 8 height 8
click at [515, 193] on button "Yes" at bounding box center [515, 194] width 22 height 18
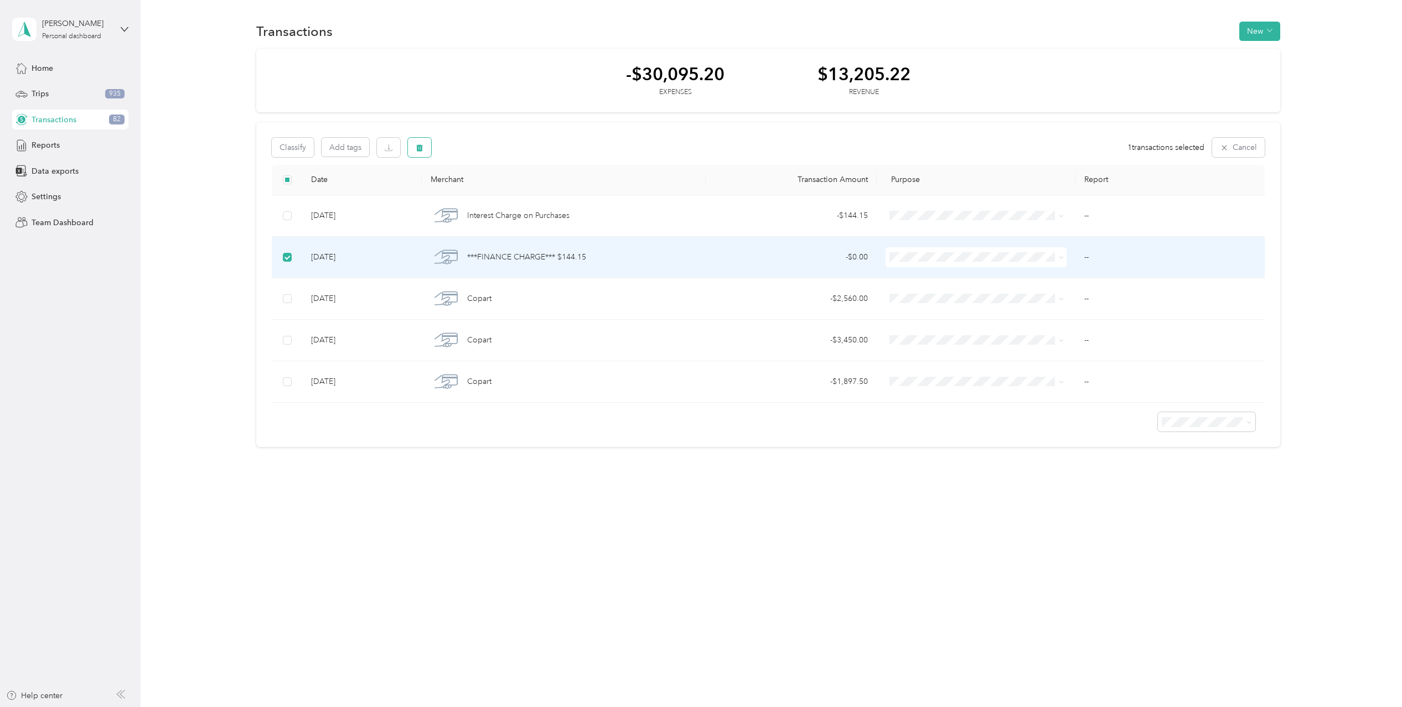
click at [421, 150] on icon "button" at bounding box center [420, 147] width 7 height 7
click at [512, 192] on button "Yes" at bounding box center [516, 194] width 22 height 18
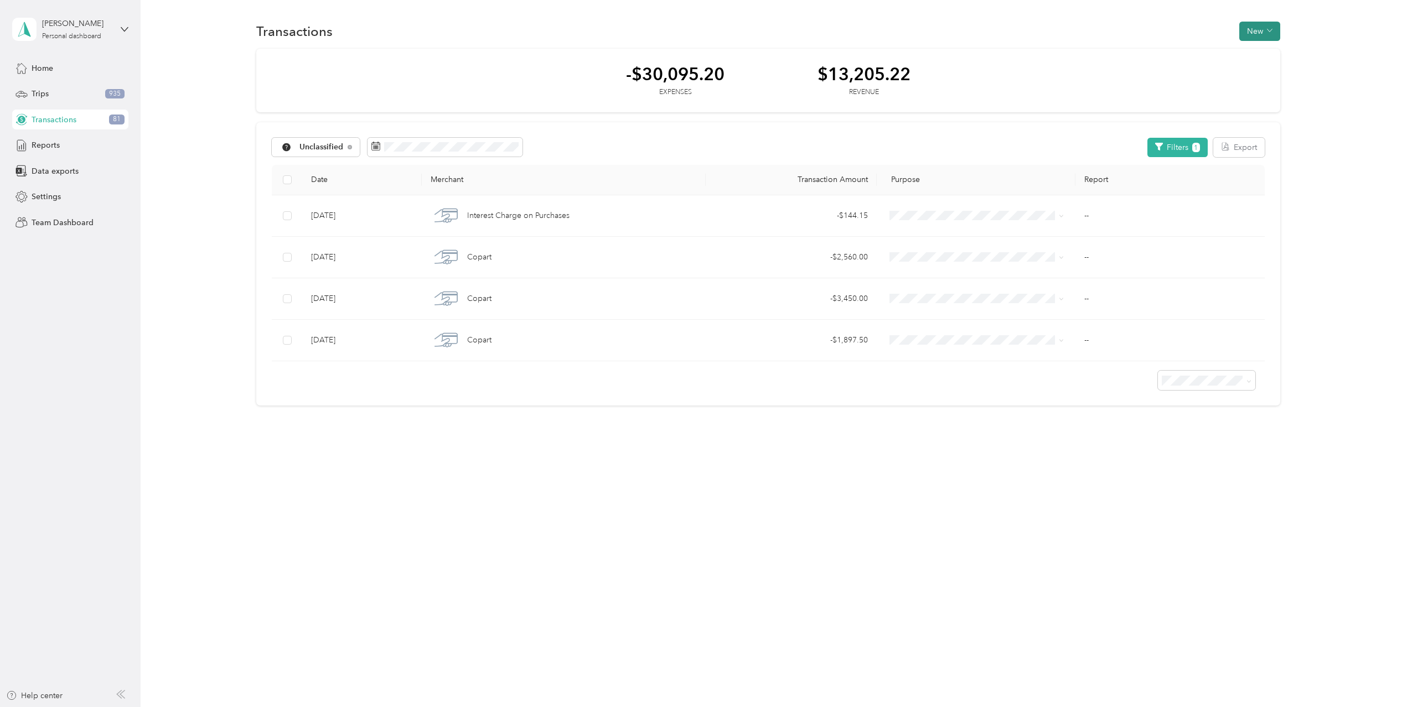
click at [1263, 34] on button "New" at bounding box center [1259, 31] width 41 height 19
click at [1156, 60] on div "-$30,095.20 Expenses $13,205.22 Revenue" at bounding box center [768, 81] width 1024 height 64
click at [1178, 141] on button "Filters 1" at bounding box center [1177, 147] width 60 height 19
click at [1128, 324] on li "All bank accounts" at bounding box center [1112, 319] width 186 height 19
click at [1180, 333] on button "Apply Filters" at bounding box center [1174, 333] width 61 height 19
